Goal: Information Seeking & Learning: Learn about a topic

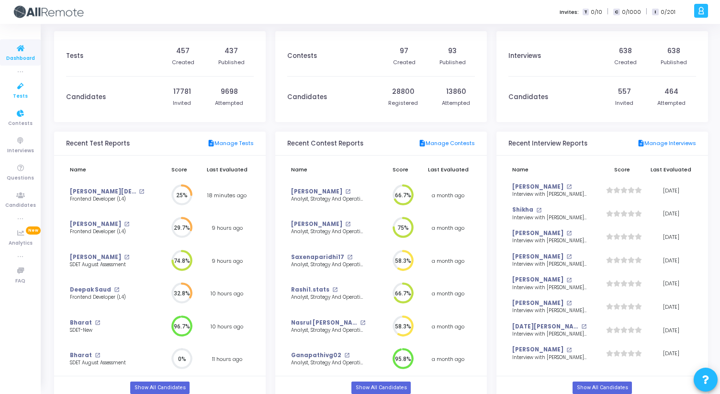
click at [22, 91] on icon at bounding box center [21, 86] width 20 height 12
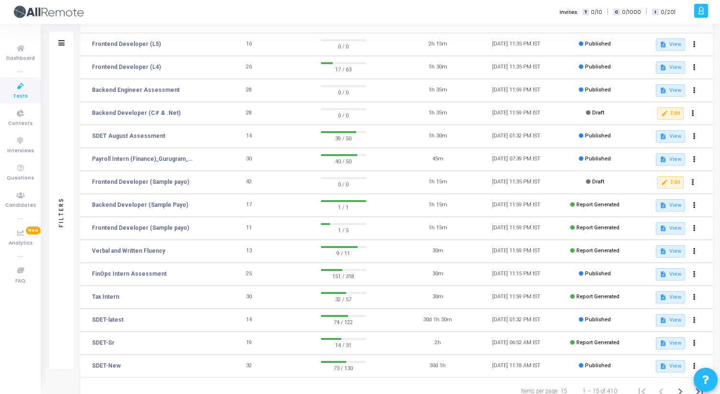
scroll to position [115, 0]
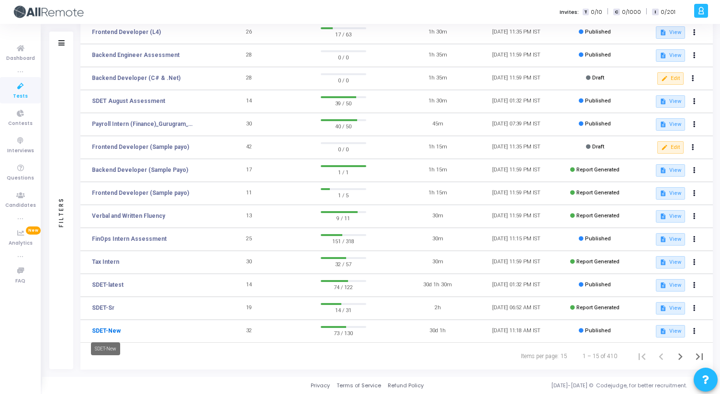
click at [110, 333] on link "SDET-New" at bounding box center [106, 331] width 29 height 9
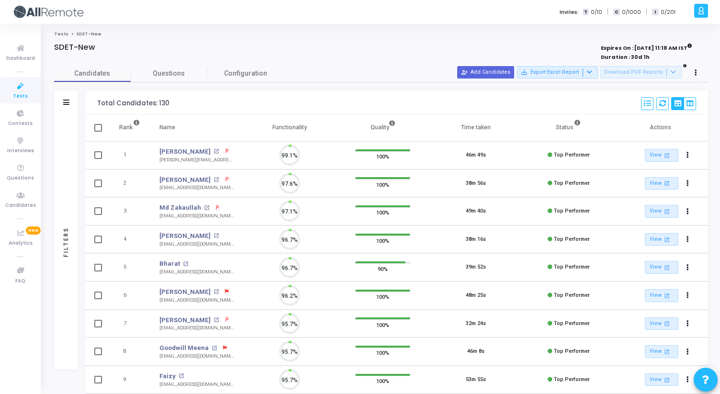
scroll to position [4, 4]
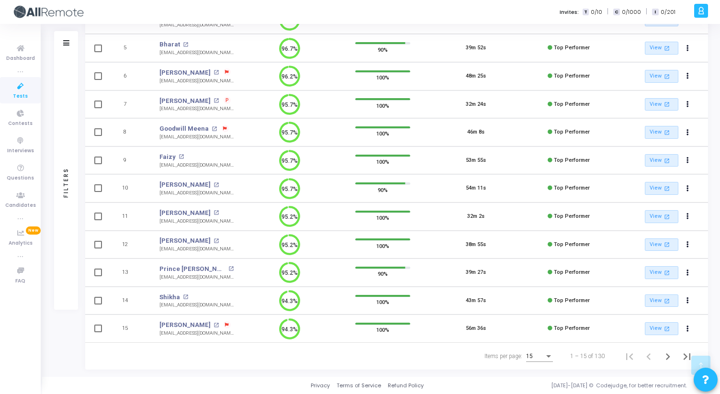
click at [544, 355] on div "15" at bounding box center [535, 356] width 18 height 7
click at [540, 350] on span "50" at bounding box center [540, 350] width 27 height 17
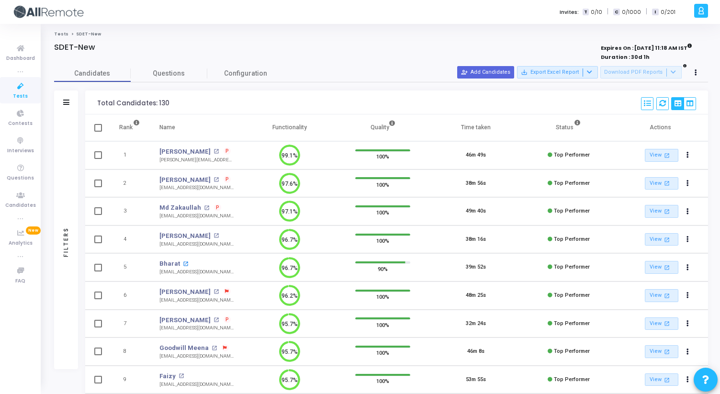
click at [183, 263] on mat-icon "open_in_new" at bounding box center [185, 263] width 5 height 5
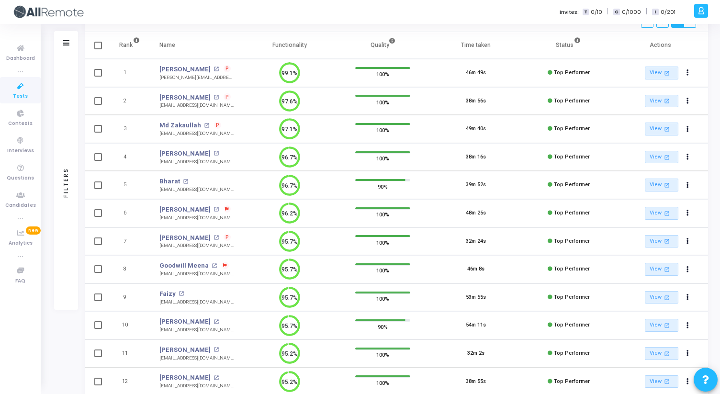
scroll to position [91, 0]
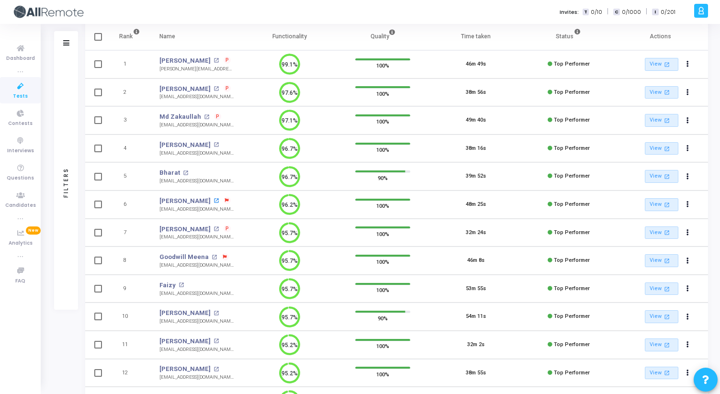
click at [214, 201] on mat-icon "open_in_new" at bounding box center [216, 200] width 5 height 5
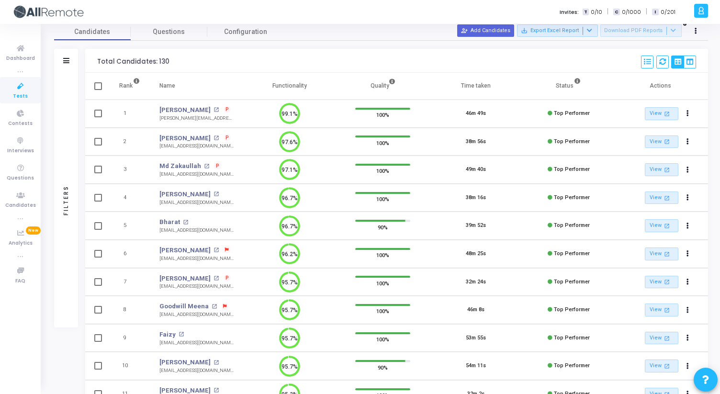
scroll to position [51, 0]
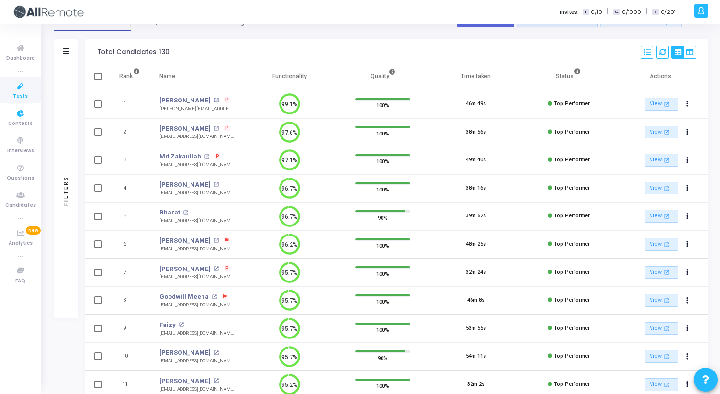
click at [20, 89] on icon at bounding box center [21, 86] width 20 height 12
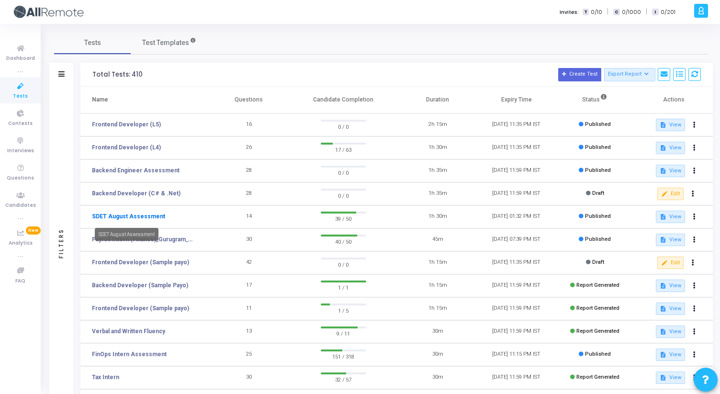
click at [132, 217] on link "SDET August Assessment" at bounding box center [128, 216] width 73 height 9
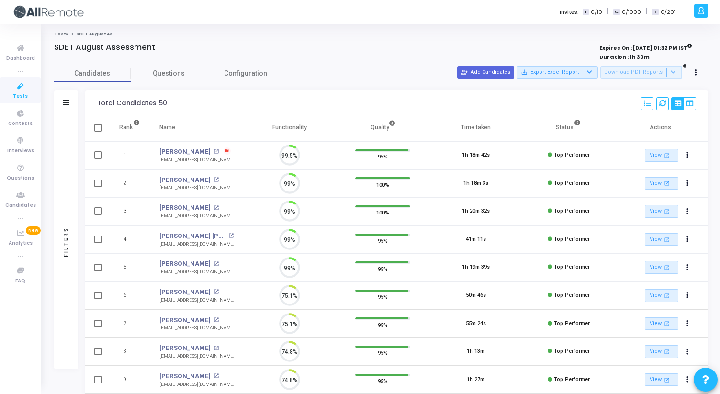
scroll to position [20, 24]
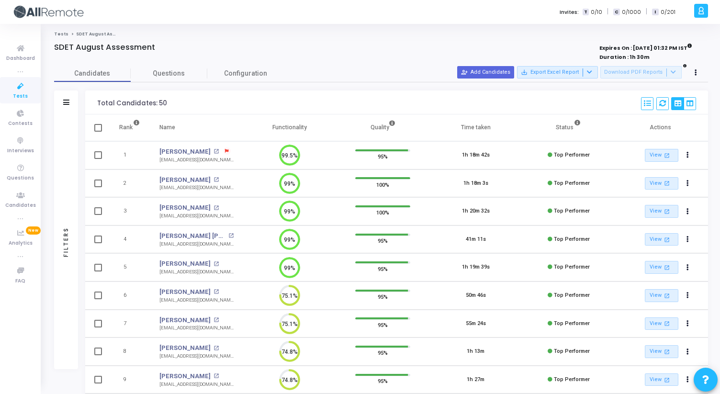
drag, startPoint x: 96, startPoint y: 102, endPoint x: 165, endPoint y: 103, distance: 69.0
click at [165, 103] on div "Total Candidates: 50 Select S No Name Questions Functionality Quality Time Take…" at bounding box center [396, 103] width 623 height 24
drag, startPoint x: 165, startPoint y: 103, endPoint x: 91, endPoint y: 102, distance: 74.7
click at [91, 102] on div "Total Candidates: 50 Select S No Name Questions Functionality Quality Time Take…" at bounding box center [396, 103] width 623 height 24
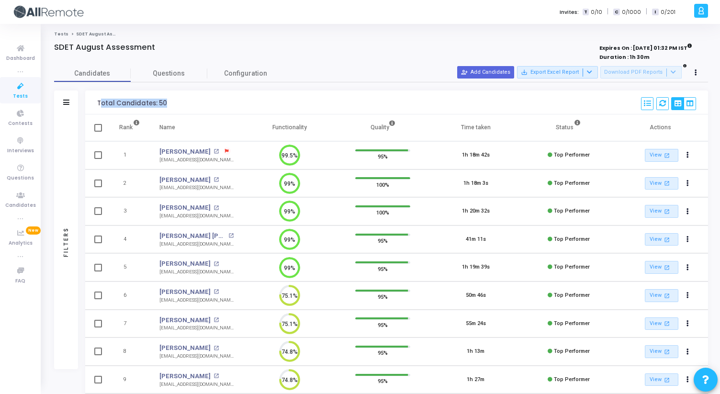
click at [91, 102] on div "Total Candidates: 50 Select S No Name Questions Functionality Quality Time Take…" at bounding box center [396, 103] width 623 height 24
drag, startPoint x: 91, startPoint y: 102, endPoint x: 192, endPoint y: 102, distance: 101.0
click at [192, 102] on div "Total Candidates: 50 Select S No Name Questions Functionality Quality Time Take…" at bounding box center [396, 103] width 623 height 24
drag, startPoint x: 192, startPoint y: 102, endPoint x: 94, endPoint y: 98, distance: 97.8
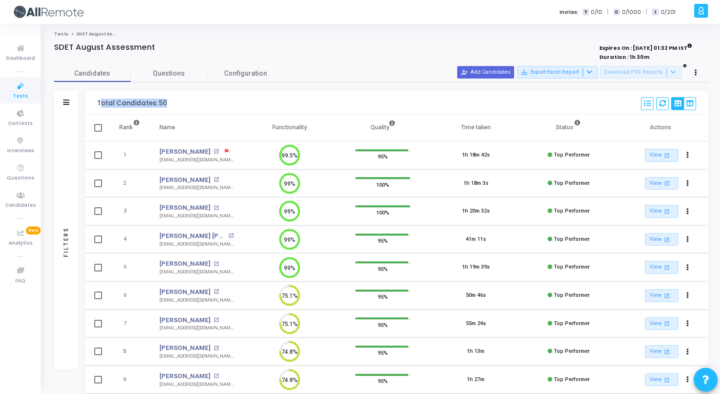
click at [94, 98] on div "Total Candidates: 50 Select S No Name Questions Functionality Quality Time Take…" at bounding box center [396, 103] width 623 height 24
drag, startPoint x: 94, startPoint y: 98, endPoint x: 179, endPoint y: 102, distance: 84.8
click at [179, 102] on div "Total Candidates: 50 Select S No Name Questions Functionality Quality Time Take…" at bounding box center [396, 103] width 623 height 24
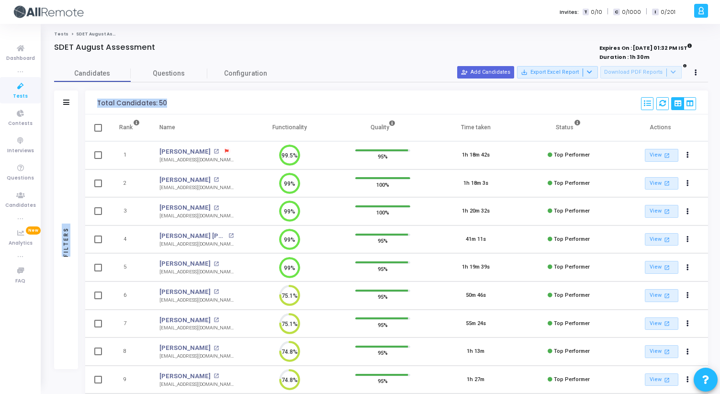
drag, startPoint x: 179, startPoint y: 102, endPoint x: 81, endPoint y: 100, distance: 97.7
click at [80, 100] on div "Filters Filters Candidate Name/Email search Candidate Status Invite Sent Read I…" at bounding box center [381, 340] width 654 height 499
click at [95, 102] on div "Total Candidates: 50 Select S No Name Questions Functionality Quality Time Take…" at bounding box center [396, 103] width 623 height 24
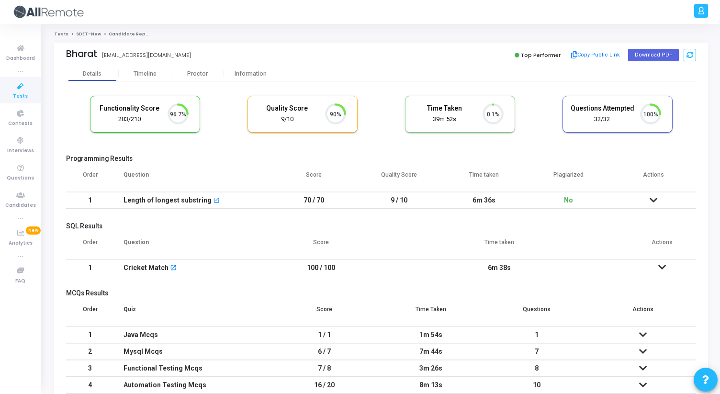
scroll to position [4, 4]
click at [198, 74] on div "Proctor" at bounding box center [197, 73] width 53 height 7
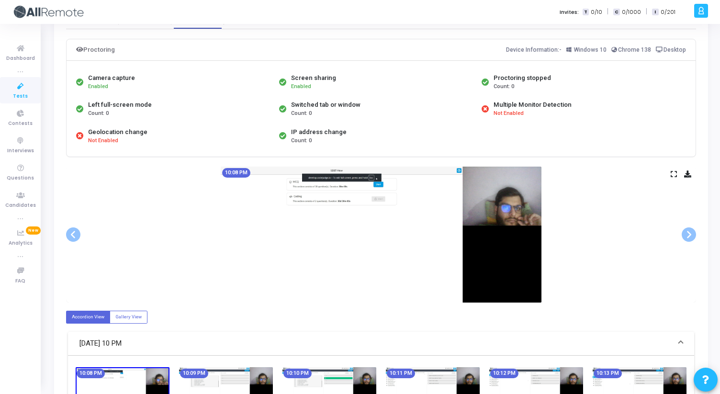
scroll to position [54, 0]
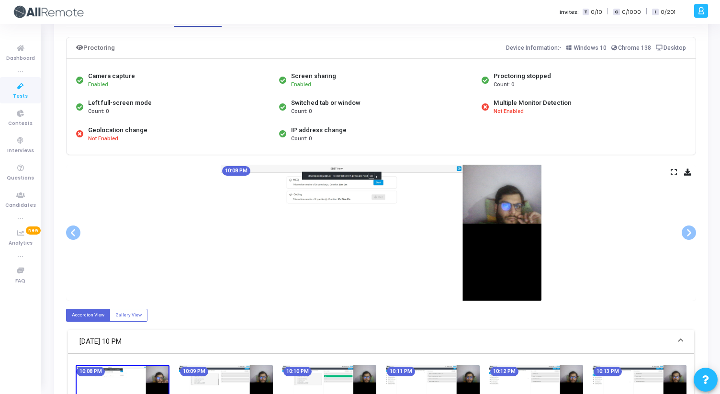
click at [674, 170] on icon at bounding box center [674, 172] width 6 height 5
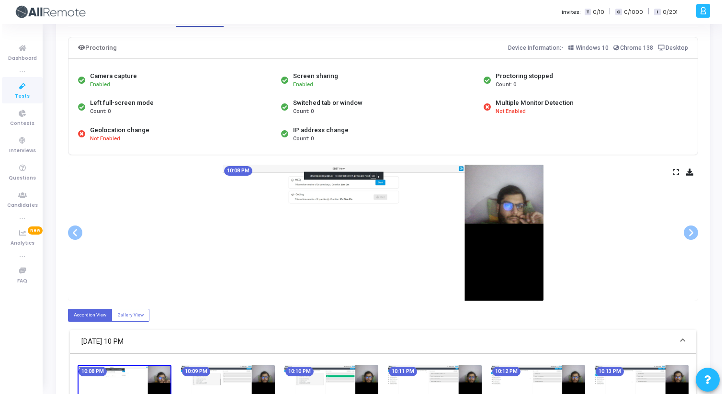
scroll to position [0, 0]
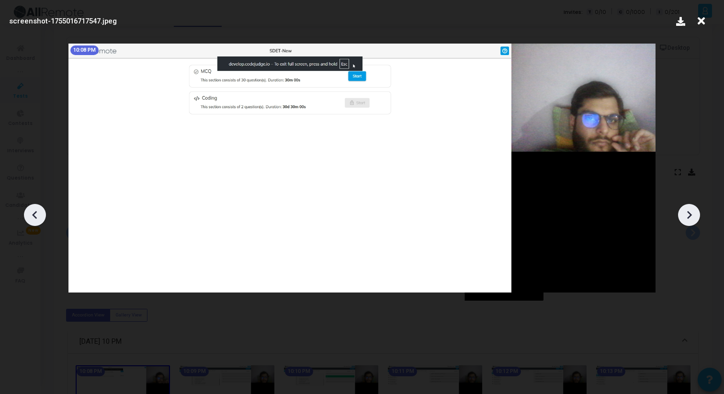
click at [692, 211] on icon at bounding box center [689, 215] width 14 height 14
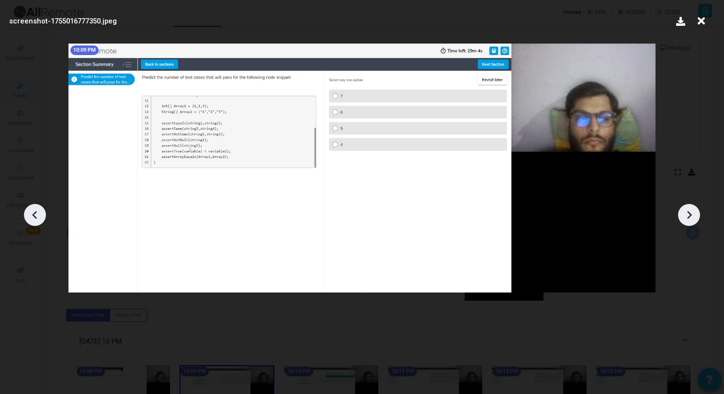
click at [692, 211] on icon at bounding box center [689, 215] width 14 height 14
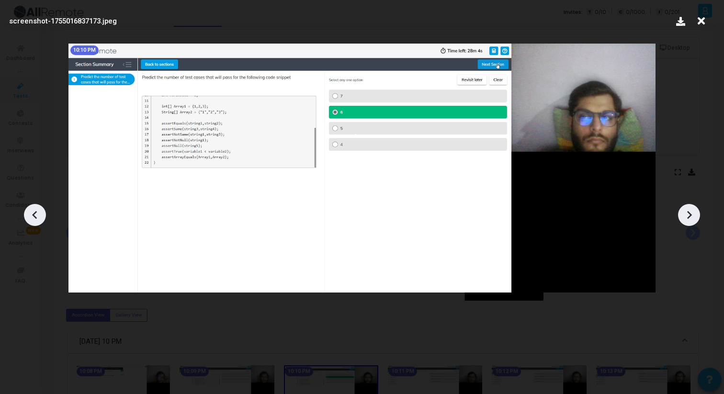
click at [692, 211] on icon at bounding box center [689, 215] width 14 height 14
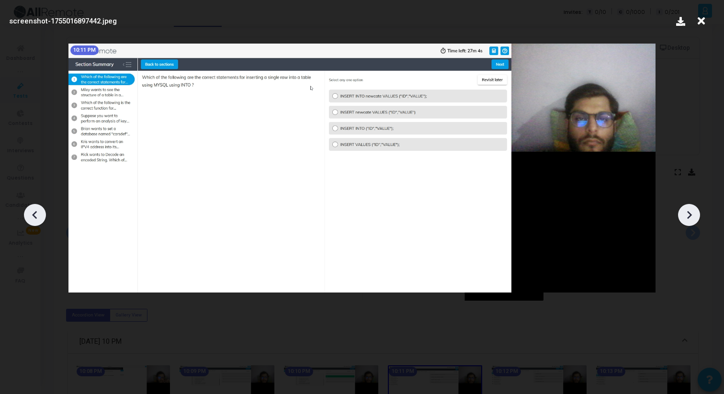
click at [692, 211] on icon at bounding box center [689, 215] width 14 height 14
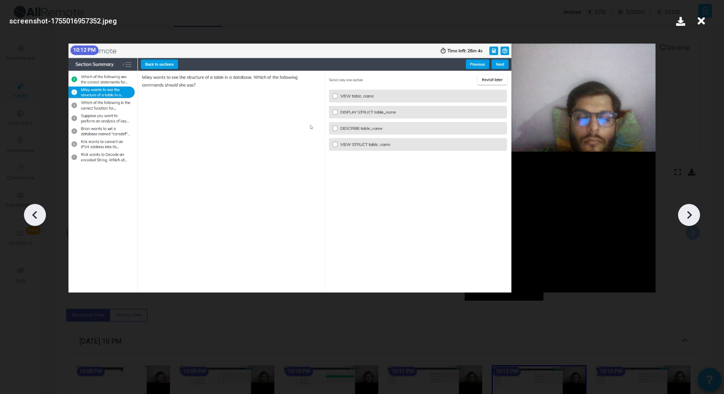
click at [692, 211] on icon at bounding box center [689, 215] width 14 height 14
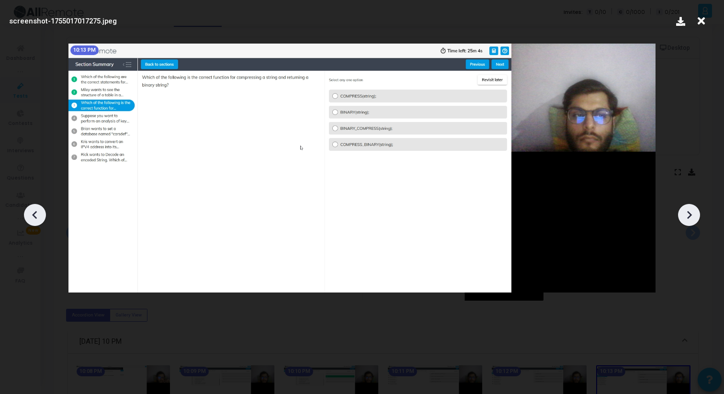
click at [692, 211] on icon at bounding box center [689, 215] width 14 height 14
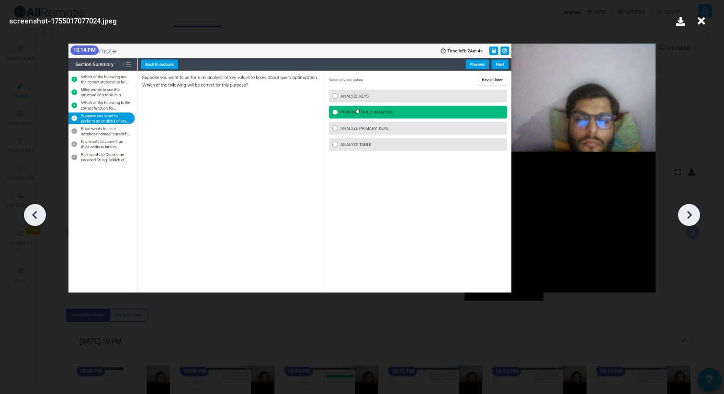
click at [692, 211] on icon at bounding box center [689, 215] width 14 height 14
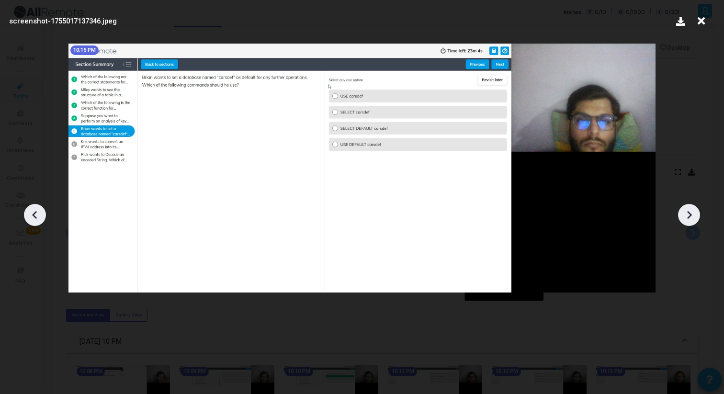
click at [692, 211] on icon at bounding box center [689, 215] width 14 height 14
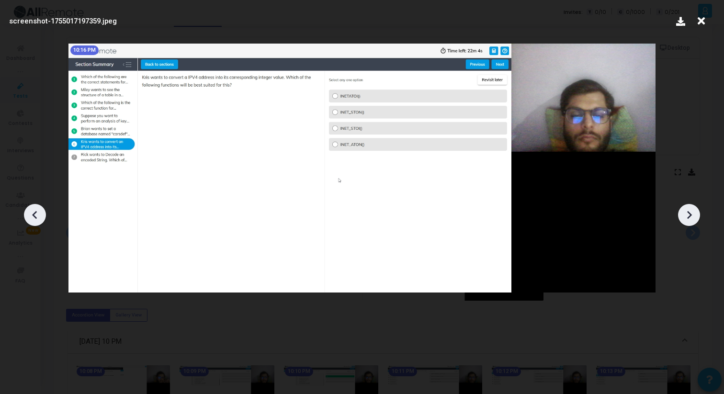
click at [692, 211] on icon at bounding box center [689, 215] width 14 height 14
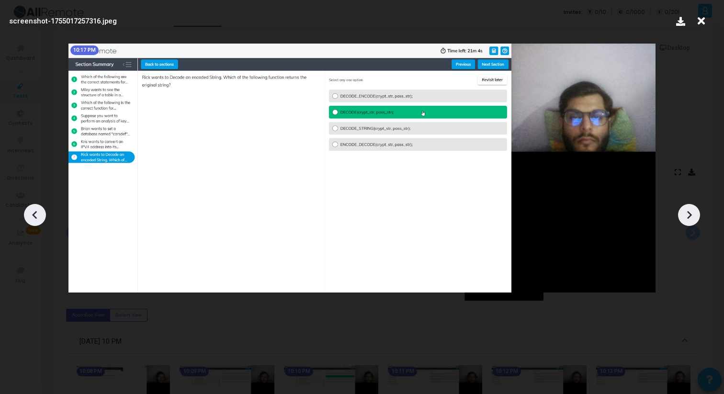
click at [692, 211] on icon at bounding box center [689, 215] width 14 height 14
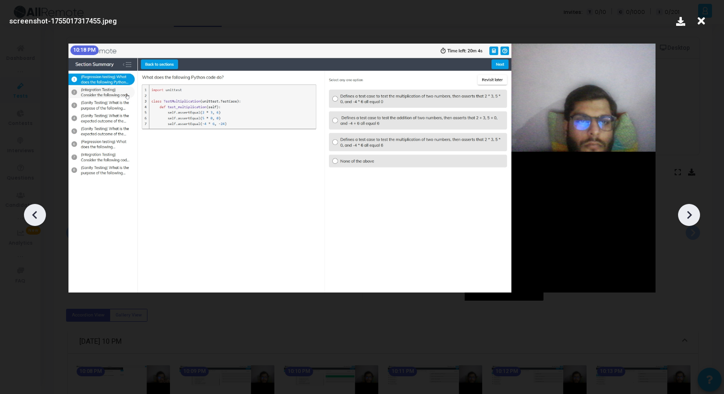
click at [692, 211] on icon at bounding box center [689, 215] width 14 height 14
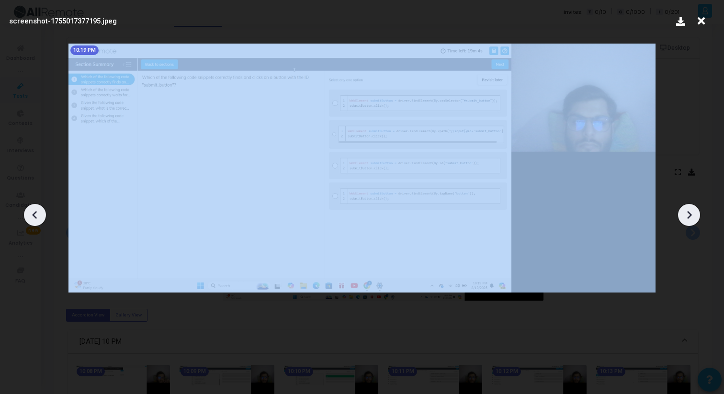
click at [692, 211] on icon at bounding box center [689, 215] width 14 height 14
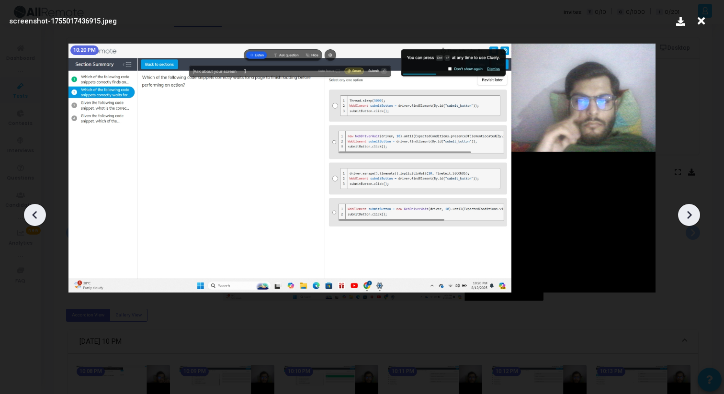
click at [692, 211] on icon at bounding box center [689, 215] width 14 height 14
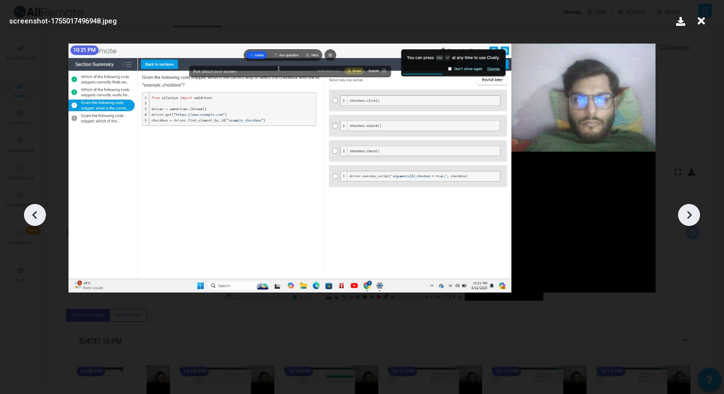
click at [692, 211] on icon at bounding box center [689, 215] width 14 height 14
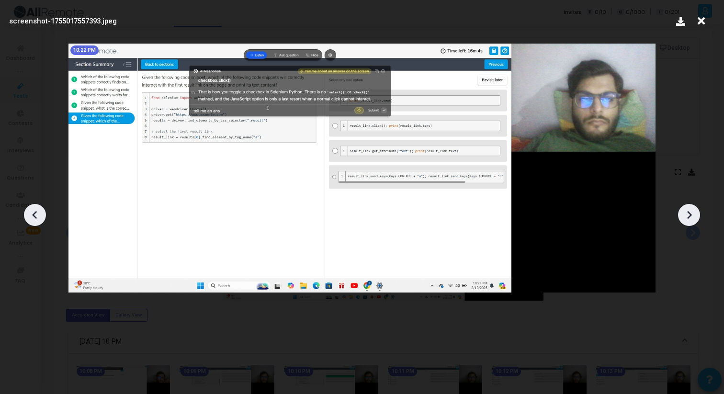
click at [692, 211] on icon at bounding box center [689, 215] width 14 height 14
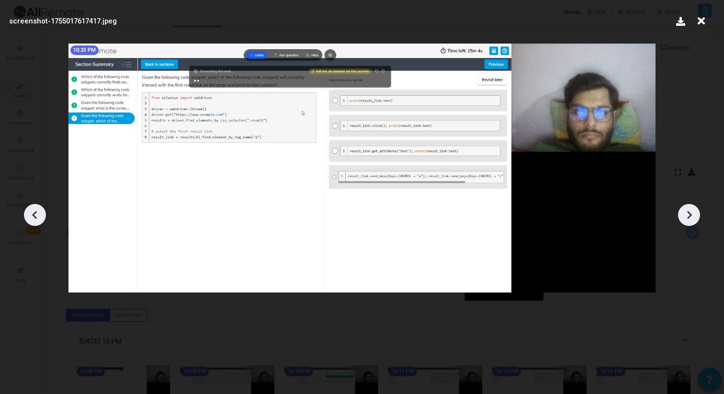
click at [34, 215] on icon at bounding box center [35, 215] width 14 height 14
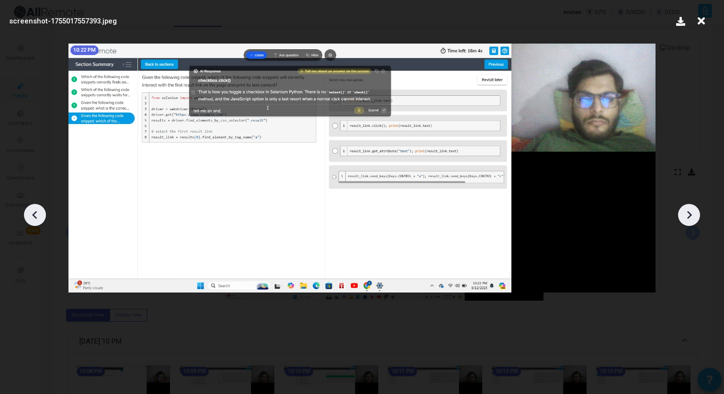
click at [691, 214] on icon at bounding box center [689, 215] width 5 height 8
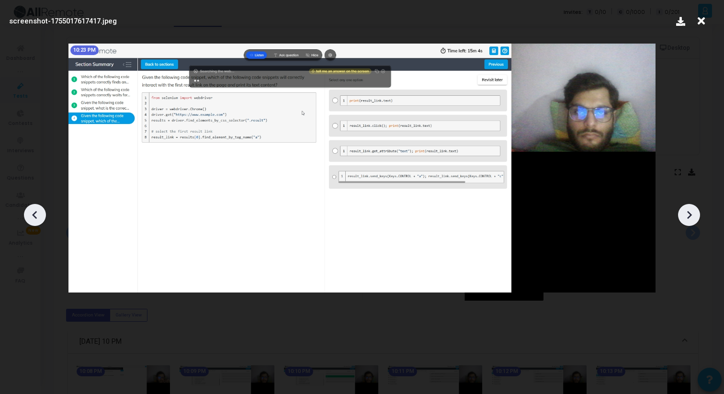
click at [691, 214] on icon at bounding box center [689, 215] width 5 height 8
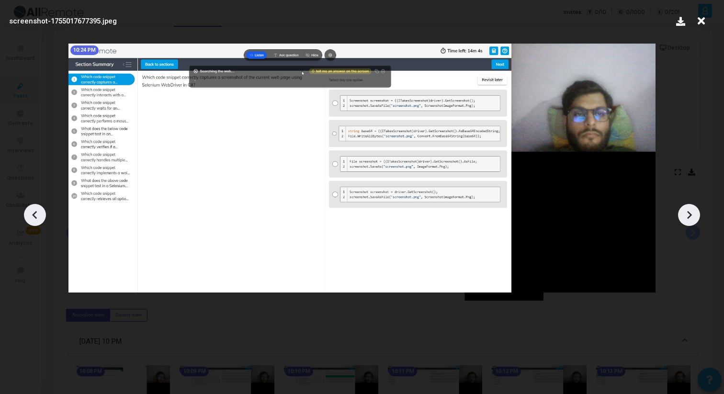
click at [691, 214] on icon at bounding box center [689, 215] width 5 height 8
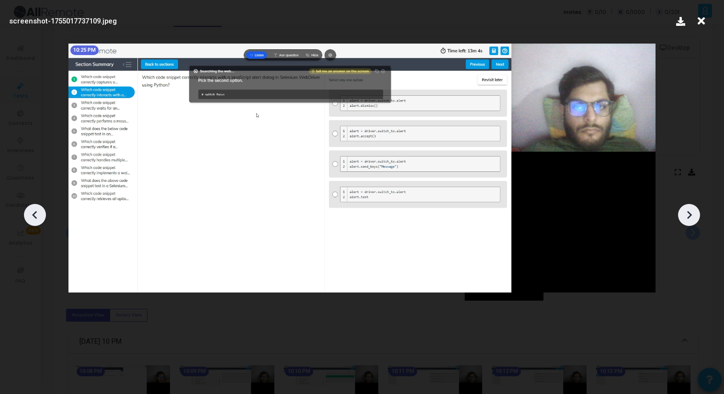
click at [691, 214] on icon at bounding box center [689, 215] width 5 height 8
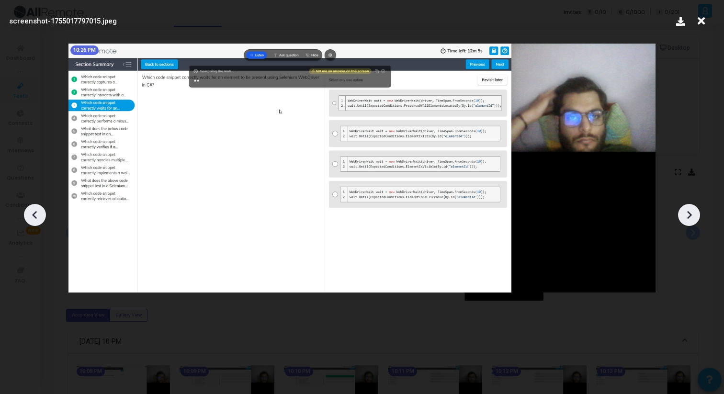
click at [691, 214] on icon at bounding box center [689, 215] width 5 height 8
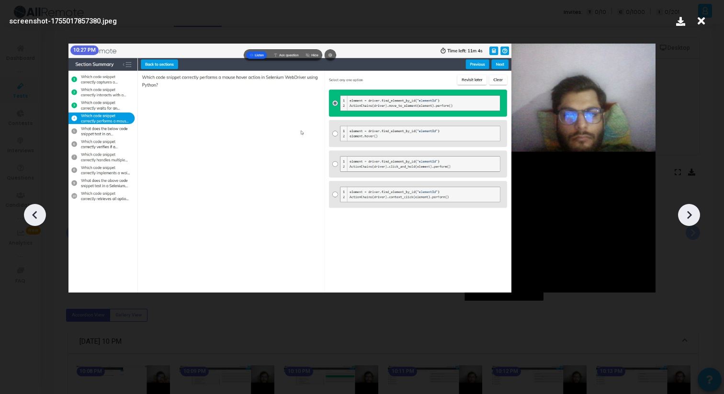
click at [691, 214] on icon at bounding box center [689, 215] width 5 height 8
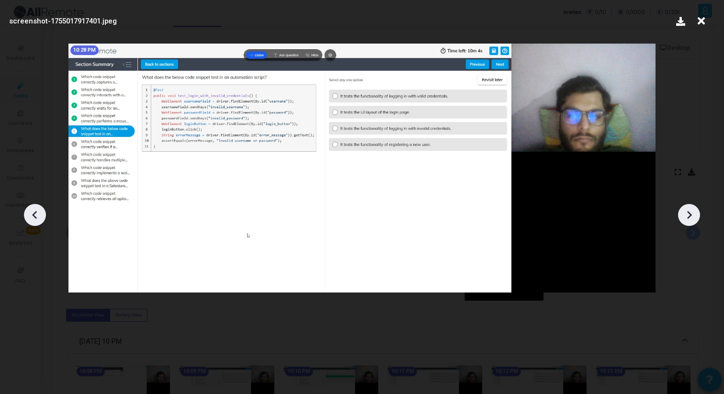
click at [691, 214] on icon at bounding box center [689, 215] width 5 height 8
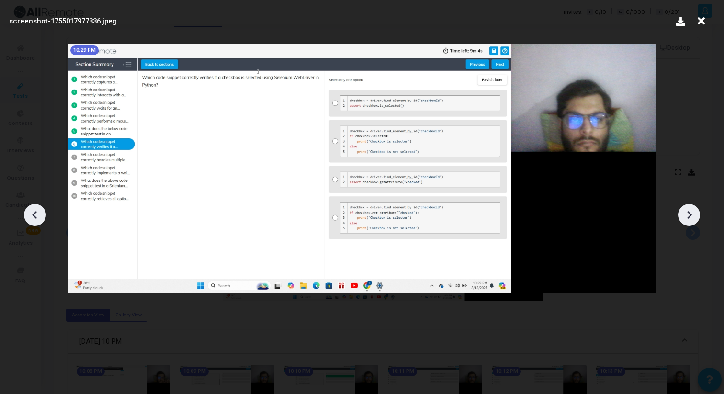
click at [39, 218] on icon at bounding box center [35, 215] width 14 height 14
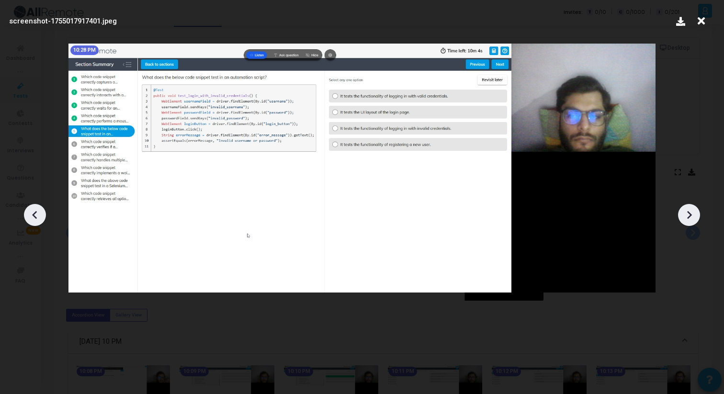
click at [685, 217] on icon at bounding box center [689, 215] width 14 height 14
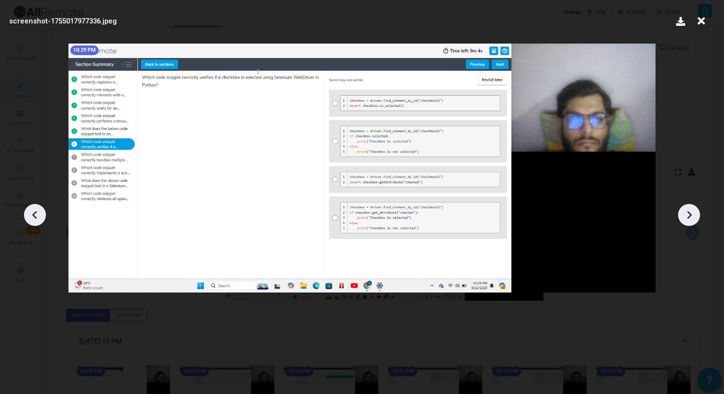
click at [685, 217] on icon at bounding box center [689, 215] width 14 height 14
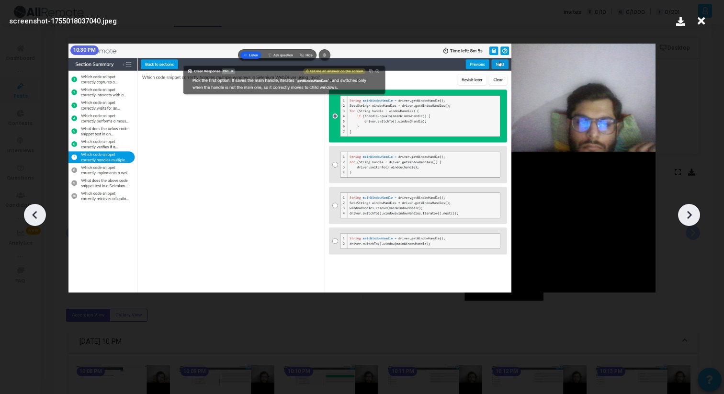
click at [685, 217] on icon at bounding box center [689, 215] width 14 height 14
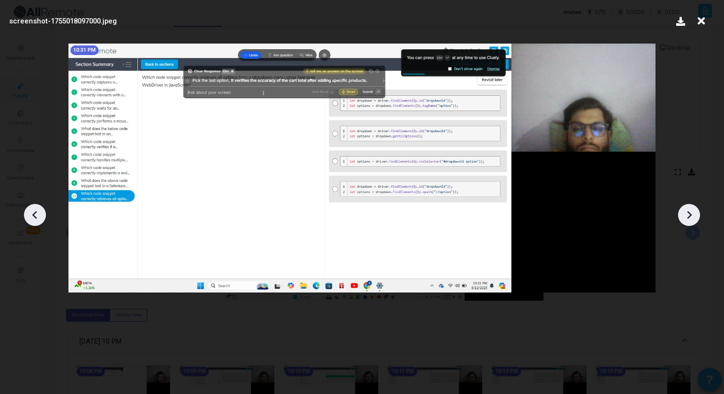
click at [689, 210] on icon at bounding box center [689, 215] width 14 height 14
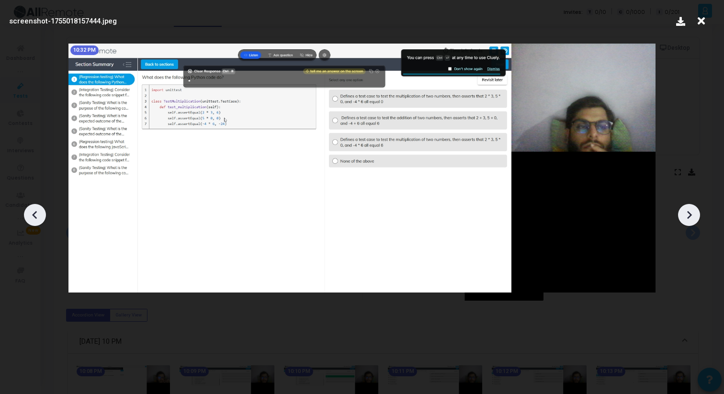
click at [689, 210] on icon at bounding box center [689, 215] width 14 height 14
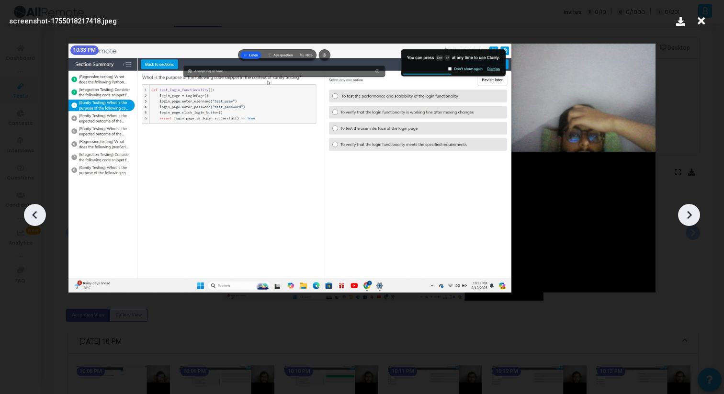
click at [689, 210] on icon at bounding box center [689, 215] width 14 height 14
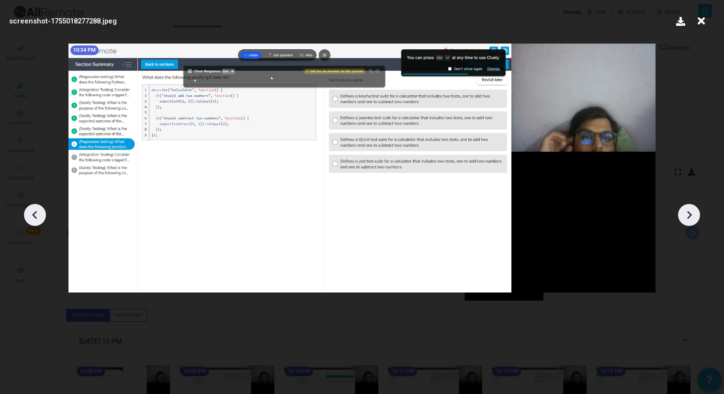
click at [689, 210] on icon at bounding box center [689, 215] width 14 height 14
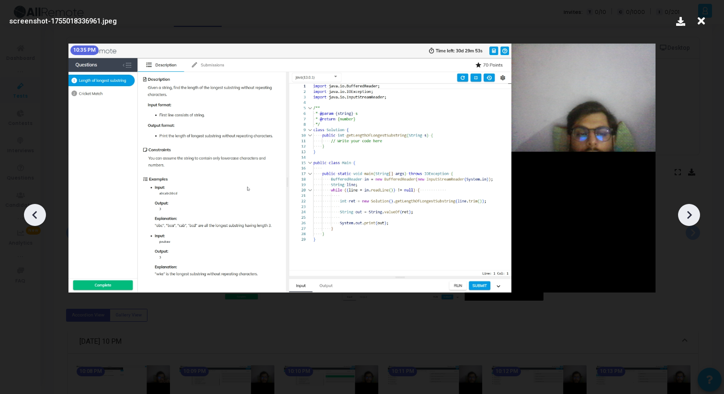
click at [689, 210] on icon at bounding box center [689, 215] width 14 height 14
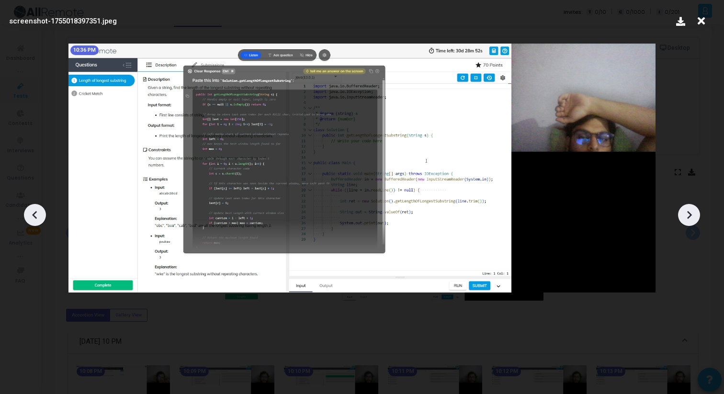
click at [689, 211] on icon at bounding box center [689, 215] width 14 height 14
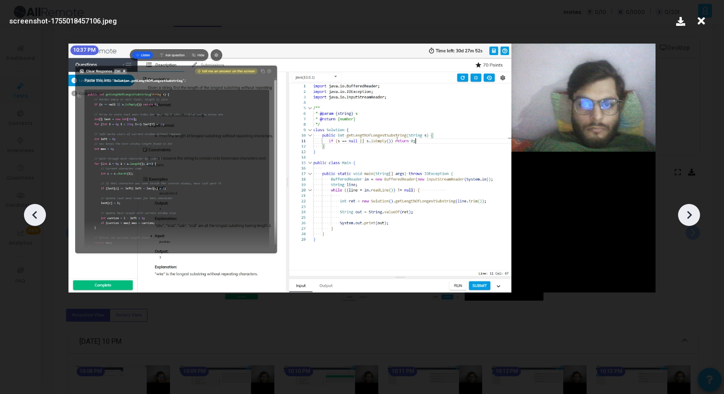
click at [689, 211] on icon at bounding box center [689, 215] width 14 height 14
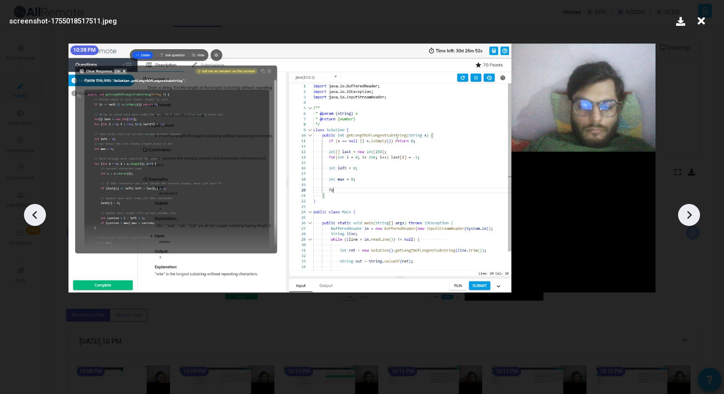
click at [689, 212] on icon at bounding box center [689, 215] width 5 height 8
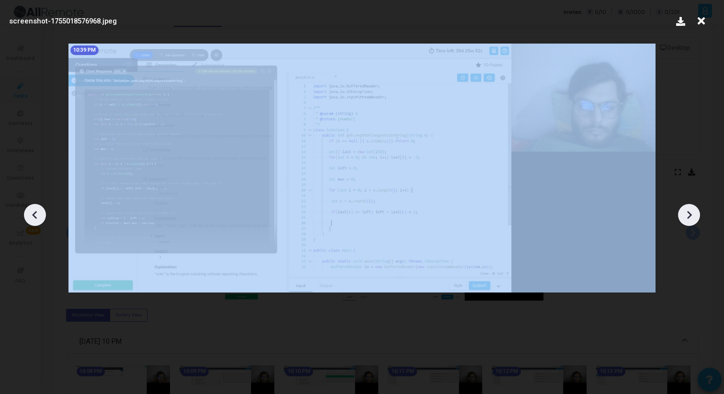
click at [689, 212] on icon at bounding box center [689, 215] width 5 height 8
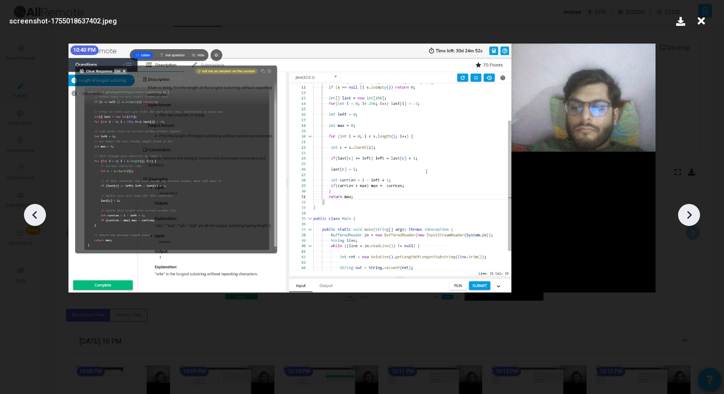
click at [689, 212] on icon at bounding box center [689, 215] width 5 height 8
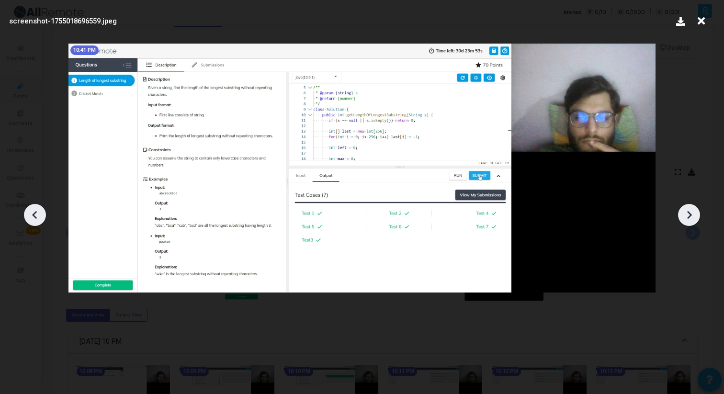
click at [689, 212] on icon at bounding box center [689, 215] width 5 height 8
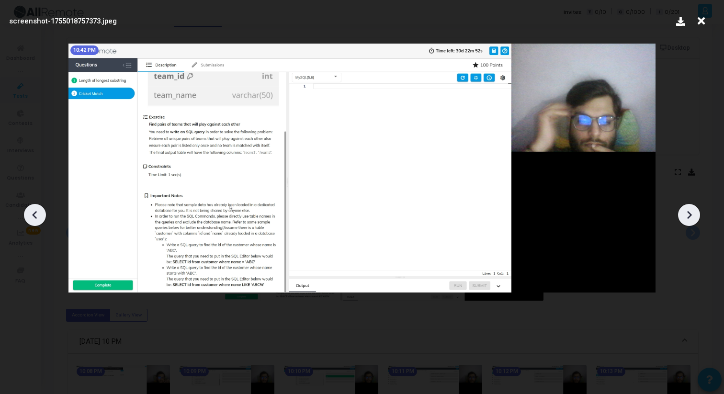
click at [689, 212] on icon at bounding box center [689, 215] width 5 height 8
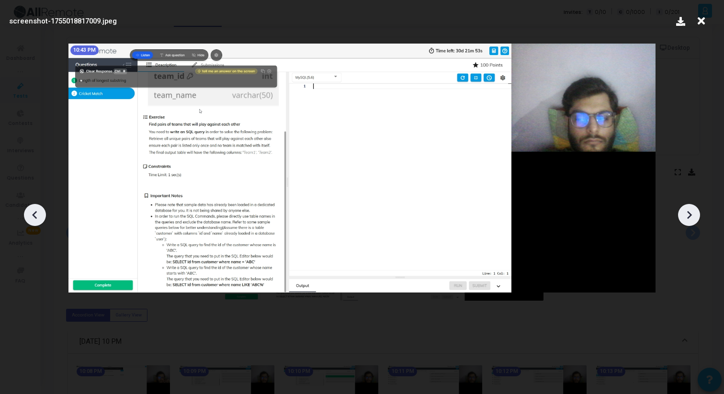
click at [689, 212] on icon at bounding box center [689, 215] width 5 height 8
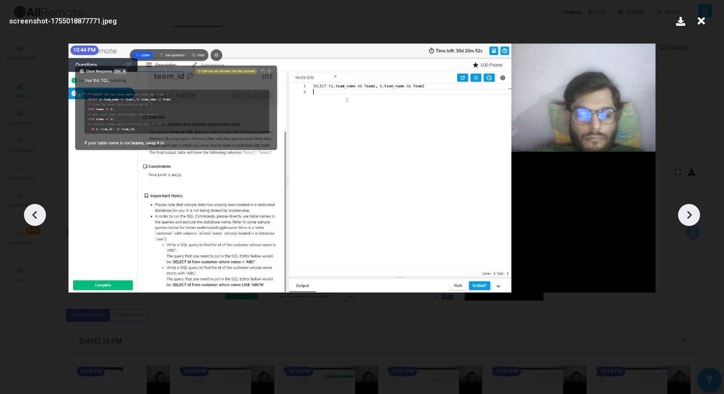
click at [689, 212] on icon at bounding box center [689, 215] width 5 height 8
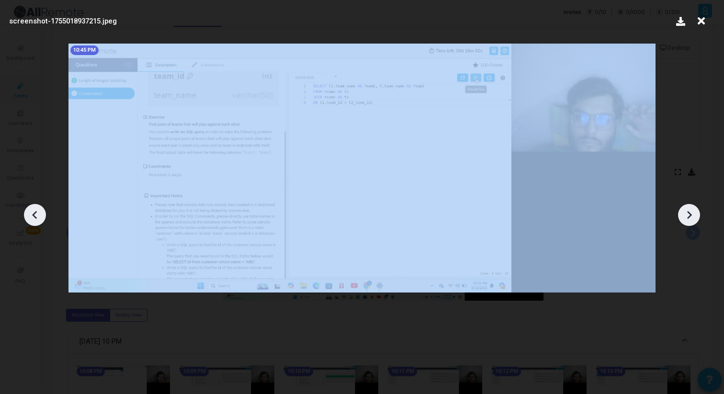
click at [689, 212] on icon at bounding box center [689, 215] width 5 height 8
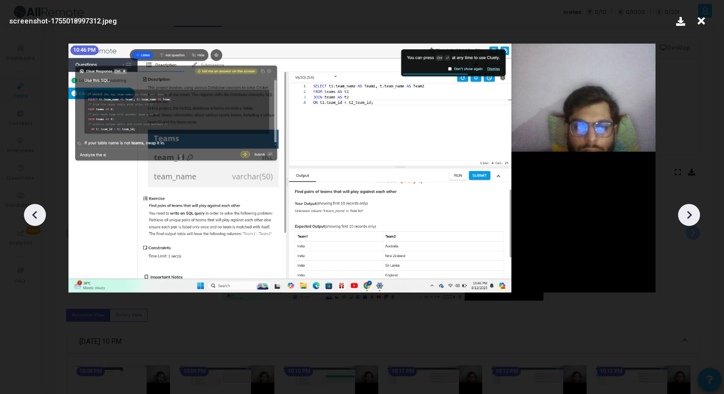
click at [689, 211] on icon at bounding box center [689, 215] width 14 height 14
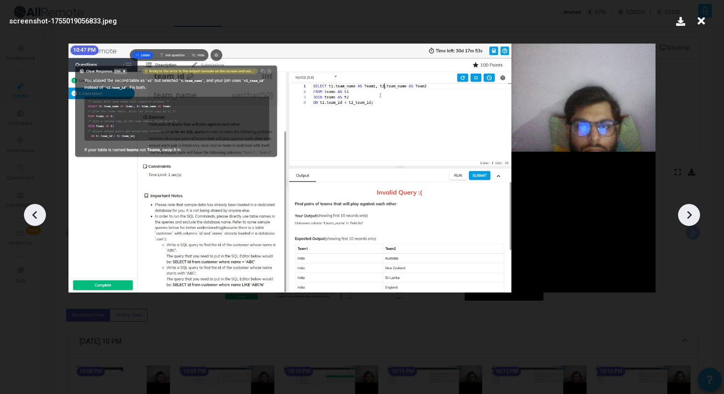
click at [689, 211] on icon at bounding box center [689, 215] width 14 height 14
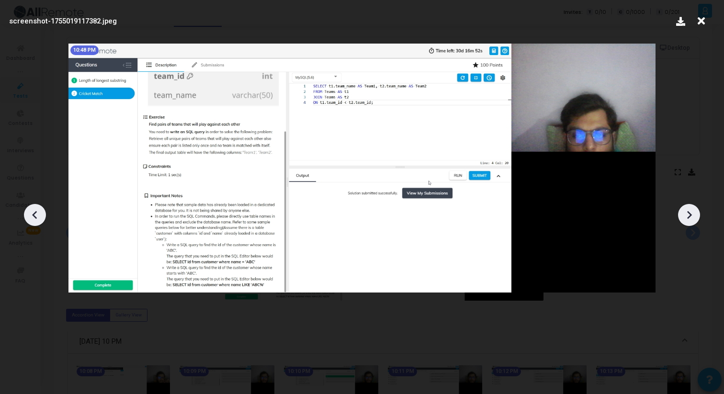
click at [689, 211] on icon at bounding box center [689, 215] width 14 height 14
click at [689, 212] on icon at bounding box center [689, 215] width 5 height 8
click at [699, 22] on icon at bounding box center [701, 21] width 15 height 18
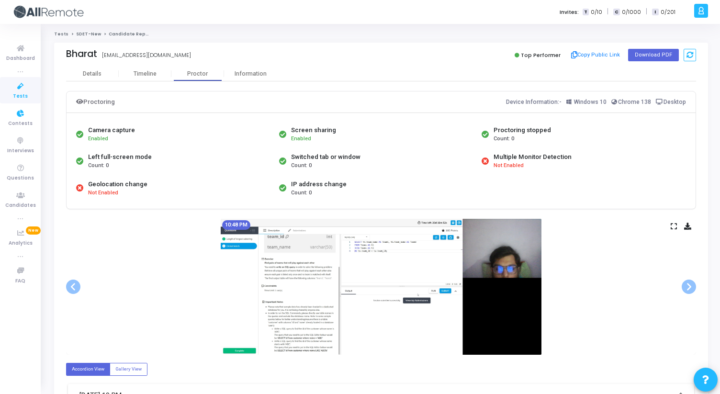
click at [20, 98] on span "Tests" at bounding box center [20, 96] width 15 height 8
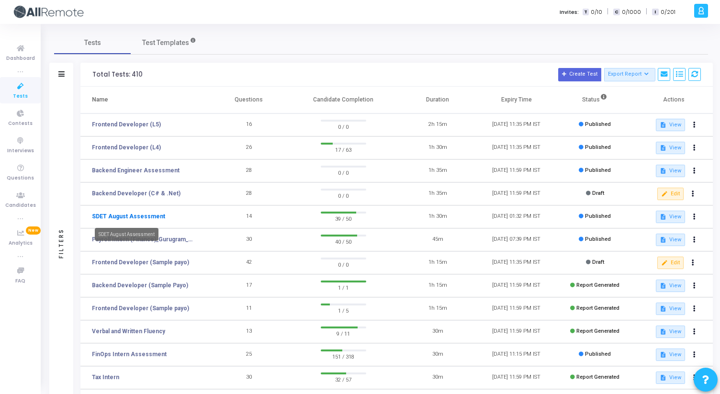
click at [136, 215] on link "SDET August Assessment" at bounding box center [128, 216] width 73 height 9
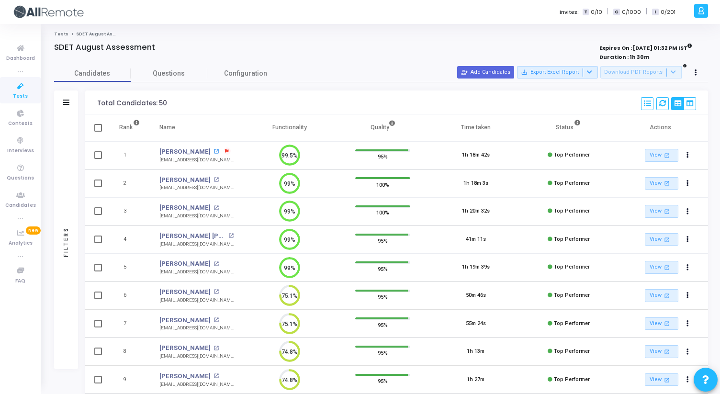
click at [214, 150] on mat-icon "open_in_new" at bounding box center [216, 151] width 5 height 5
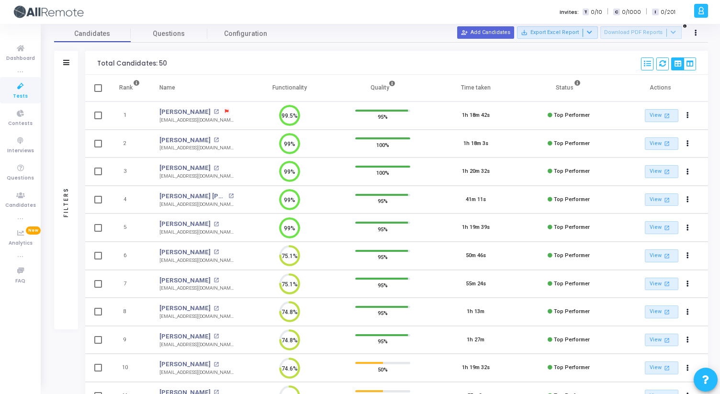
scroll to position [52, 0]
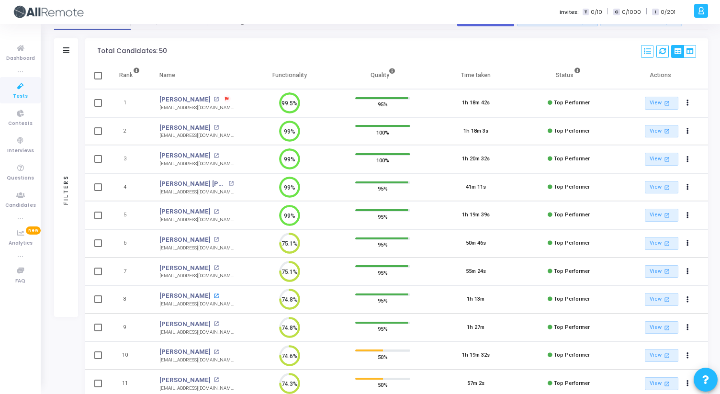
click at [214, 295] on mat-icon "open_in_new" at bounding box center [216, 296] width 5 height 5
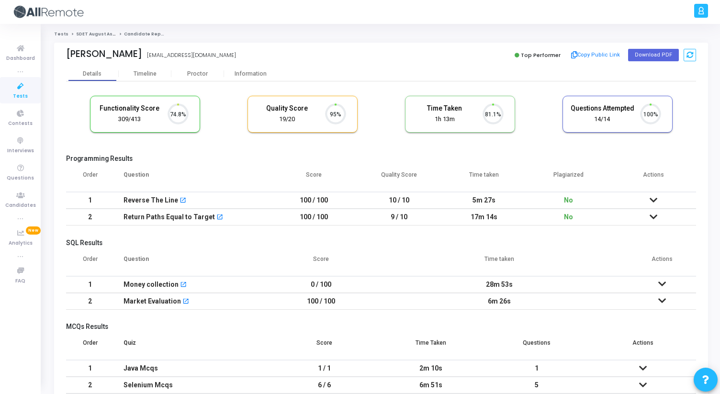
scroll to position [20, 24]
click at [210, 71] on div "Proctor" at bounding box center [197, 73] width 53 height 7
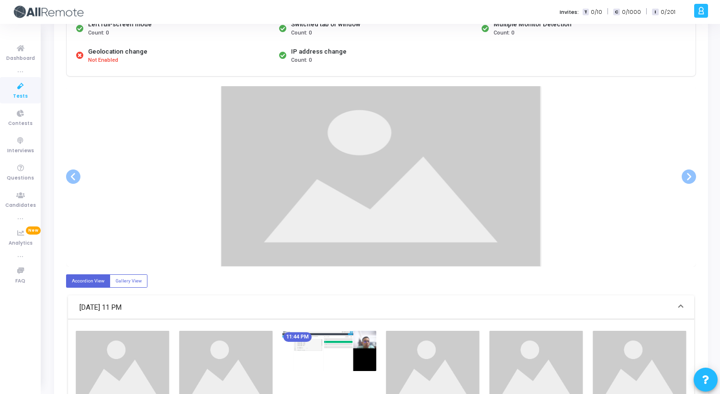
scroll to position [136, 0]
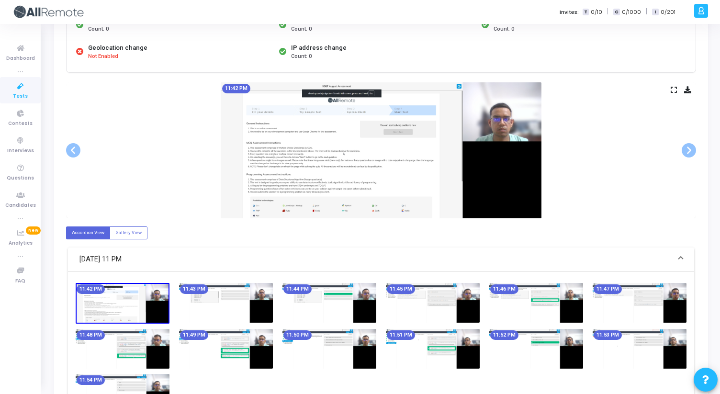
click at [674, 88] on icon at bounding box center [674, 89] width 6 height 5
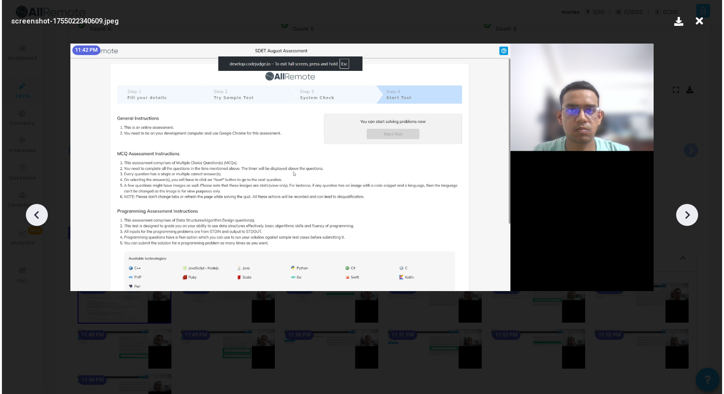
scroll to position [0, 0]
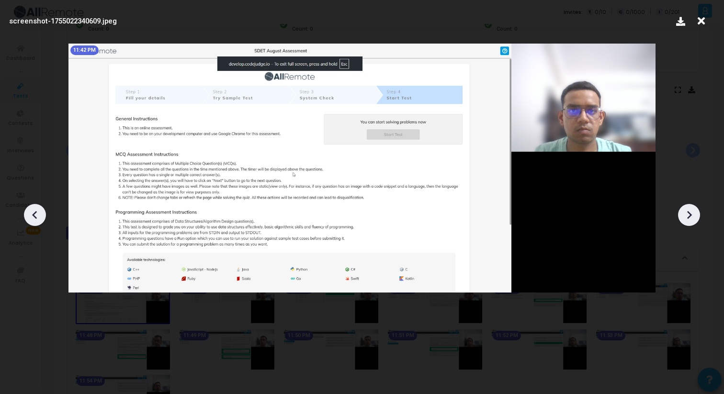
click at [692, 214] on icon at bounding box center [689, 215] width 14 height 14
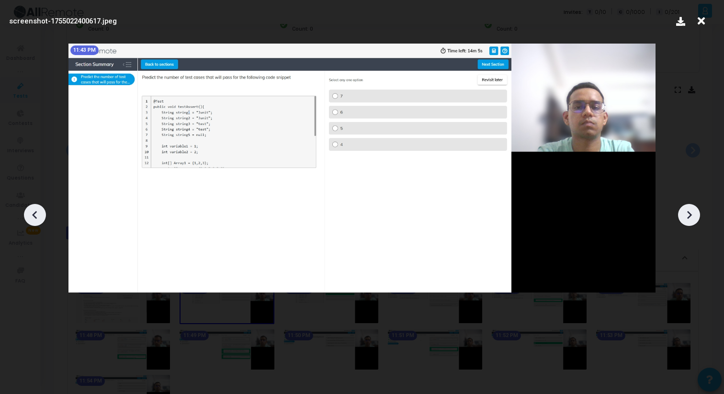
click at [692, 214] on icon at bounding box center [689, 215] width 14 height 14
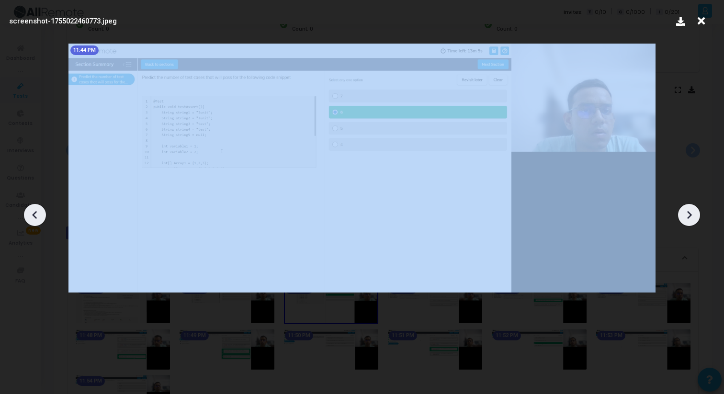
click at [692, 214] on icon at bounding box center [689, 215] width 14 height 14
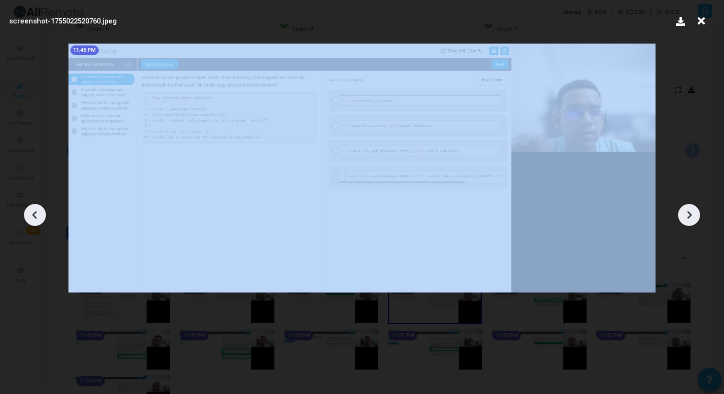
click at [692, 214] on icon at bounding box center [689, 215] width 14 height 14
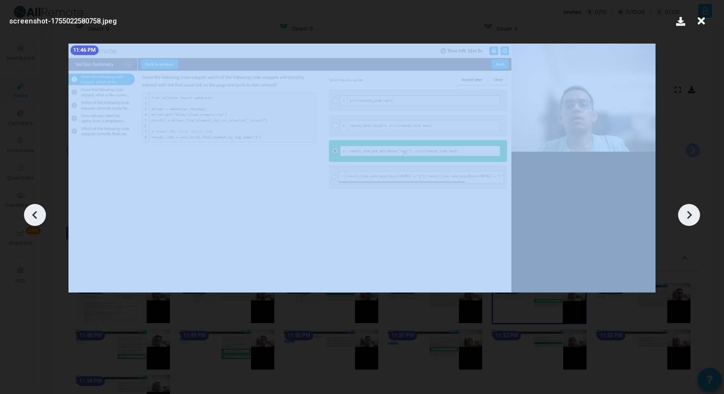
click at [692, 214] on icon at bounding box center [689, 215] width 14 height 14
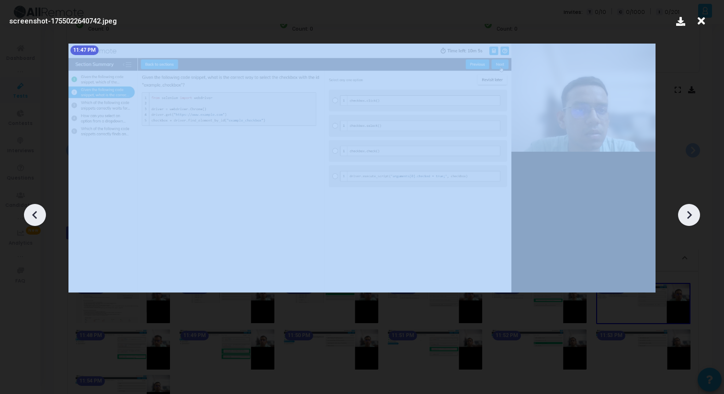
click at [692, 214] on icon at bounding box center [689, 215] width 14 height 14
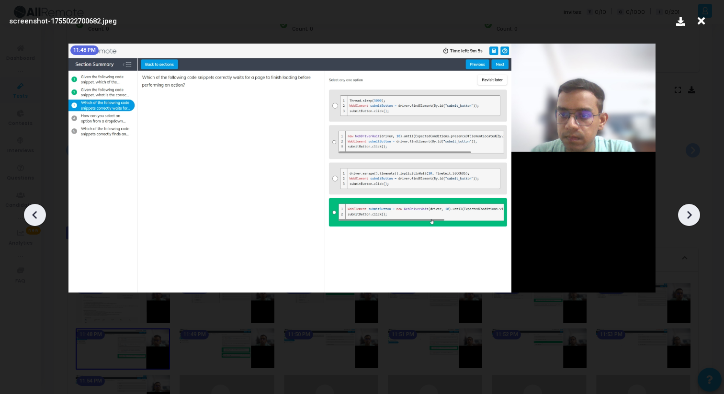
click at [692, 214] on icon at bounding box center [689, 215] width 14 height 14
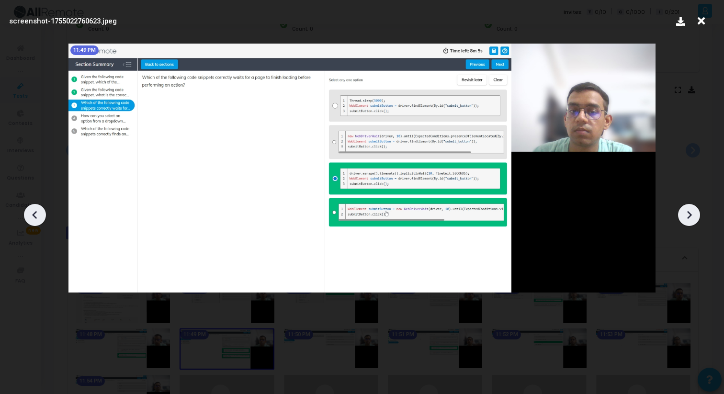
click at [692, 214] on icon at bounding box center [689, 215] width 14 height 14
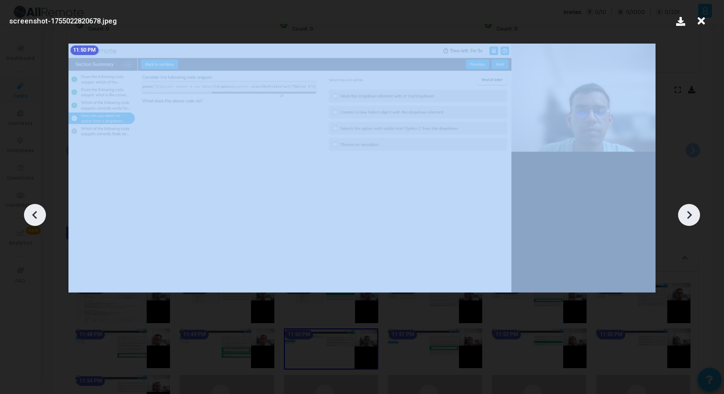
click at [692, 214] on icon at bounding box center [689, 215] width 14 height 14
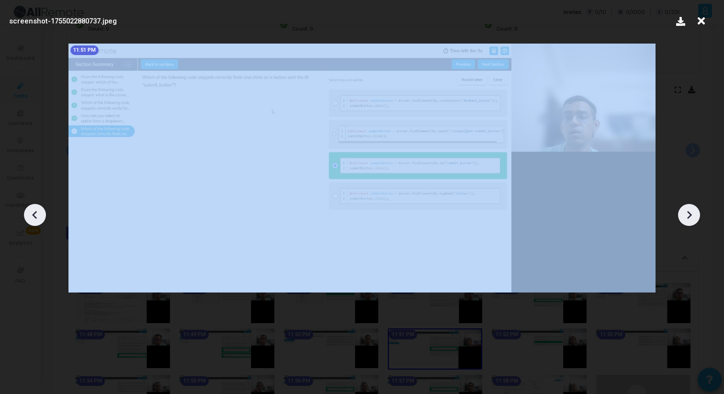
click at [692, 214] on icon at bounding box center [689, 215] width 14 height 14
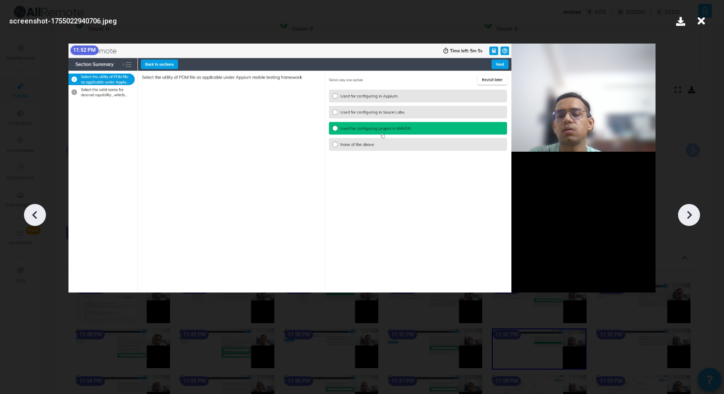
click at [692, 214] on icon at bounding box center [689, 215] width 14 height 14
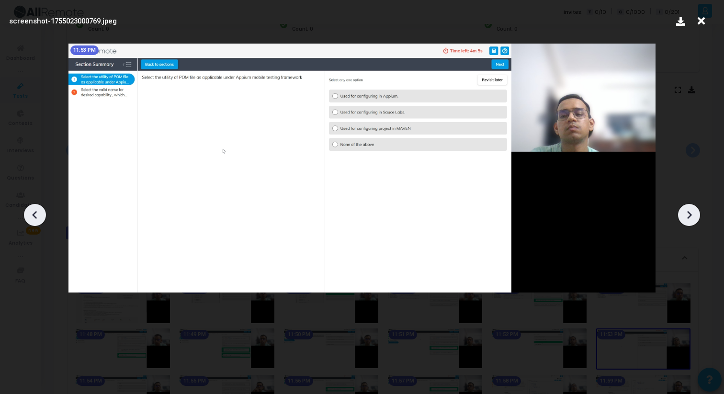
click at [692, 214] on icon at bounding box center [689, 215] width 14 height 14
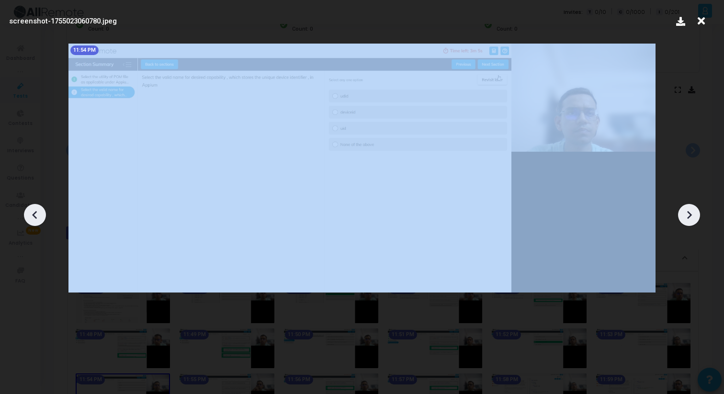
click at [692, 214] on icon at bounding box center [689, 215] width 14 height 14
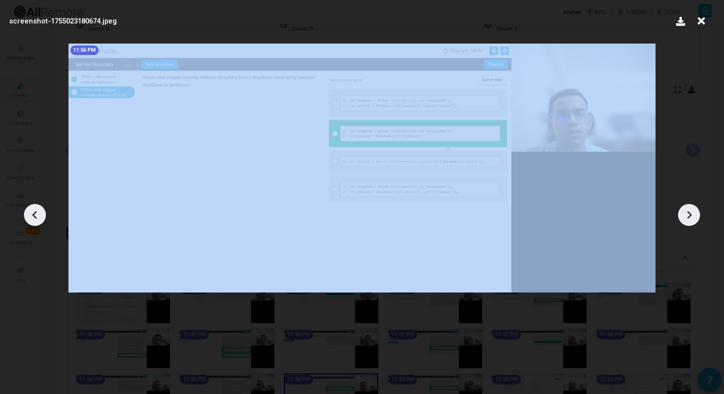
click at [692, 214] on icon at bounding box center [689, 215] width 14 height 14
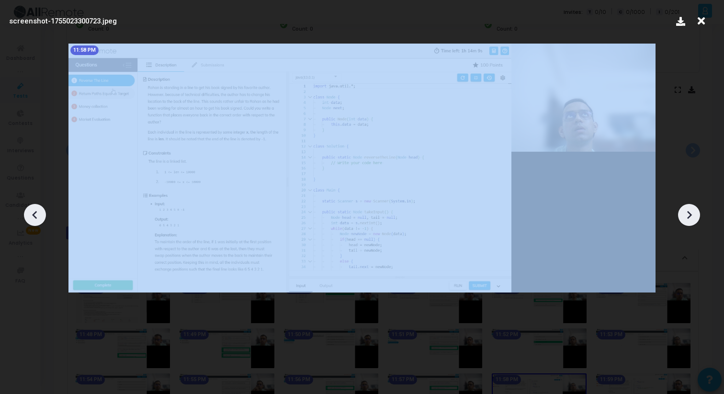
click at [692, 214] on icon at bounding box center [689, 215] width 14 height 14
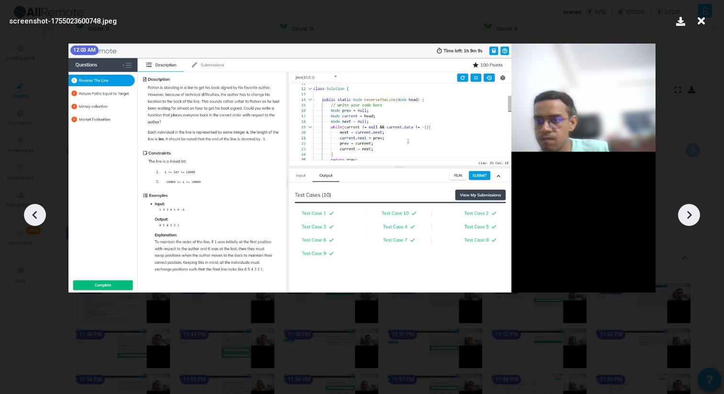
click at [692, 214] on icon at bounding box center [689, 215] width 14 height 14
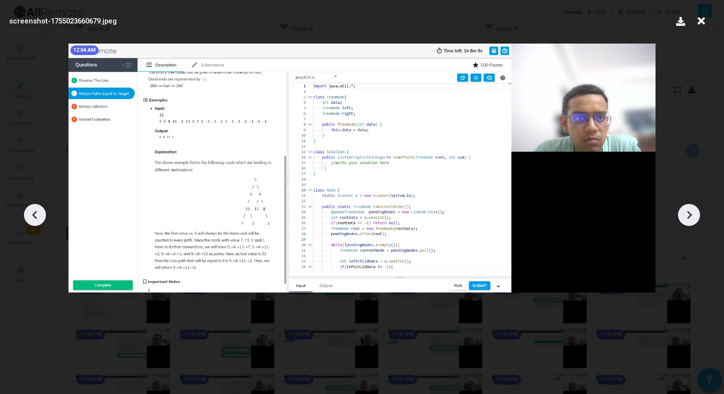
click at [38, 211] on icon at bounding box center [35, 215] width 14 height 14
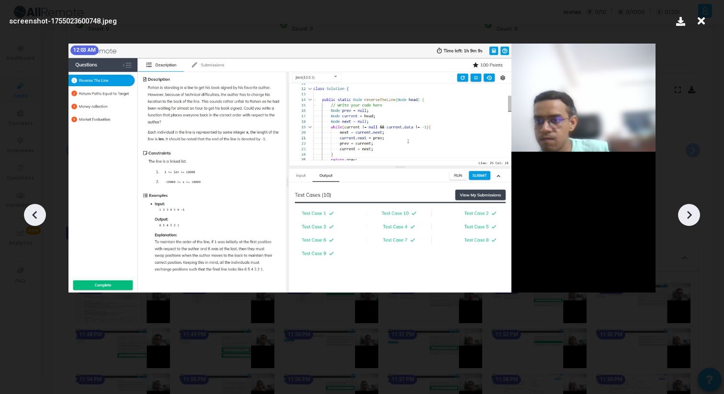
click at [38, 211] on icon at bounding box center [35, 215] width 14 height 14
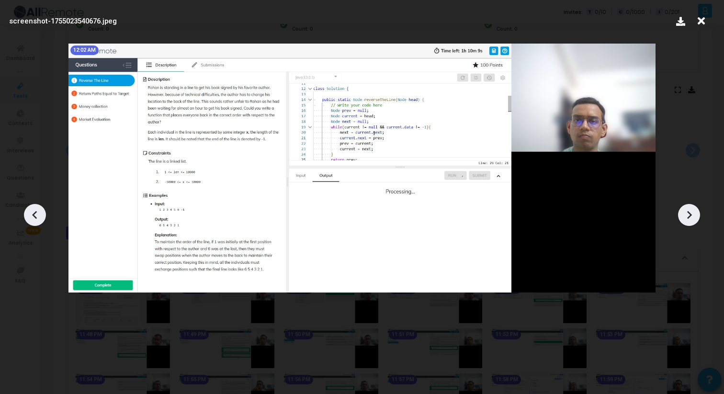
click at [38, 211] on icon at bounding box center [35, 215] width 14 height 14
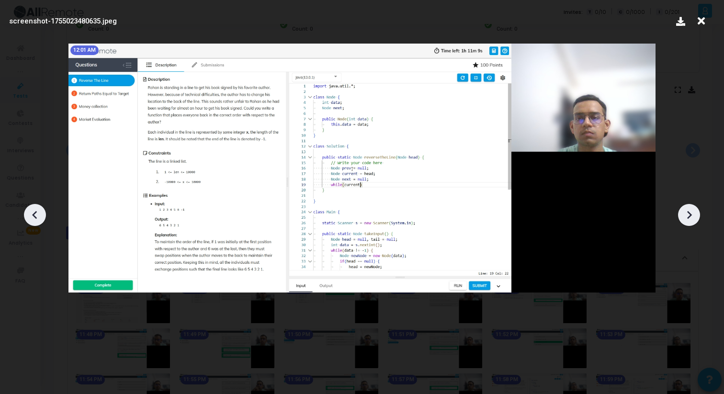
click at [39, 211] on icon at bounding box center [35, 215] width 14 height 14
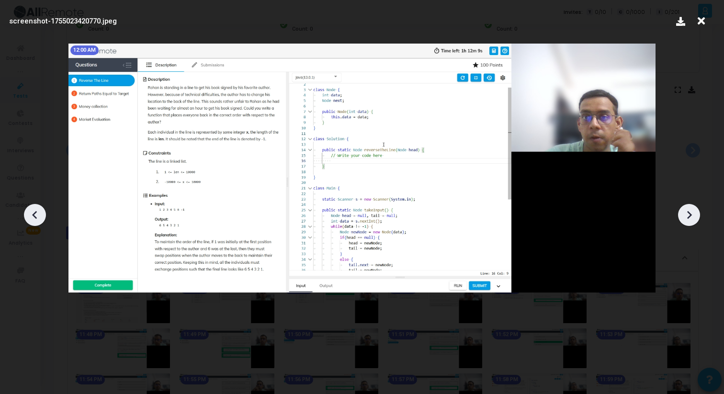
click at [692, 215] on icon at bounding box center [689, 215] width 14 height 14
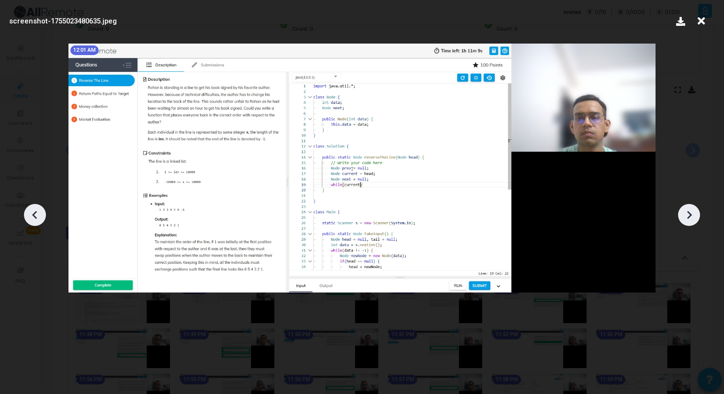
click at [692, 215] on icon at bounding box center [689, 215] width 14 height 14
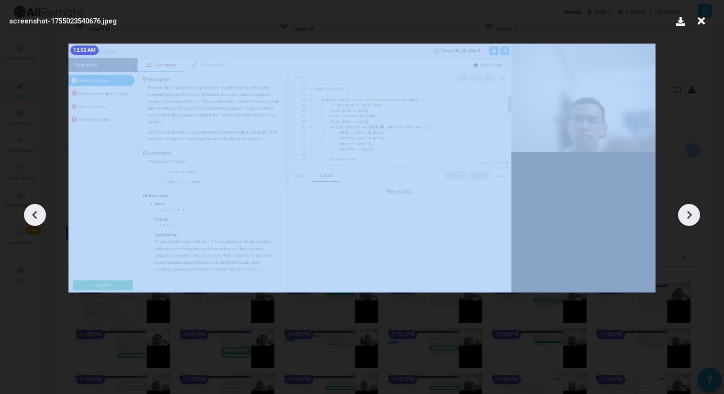
click at [692, 215] on icon at bounding box center [689, 215] width 14 height 14
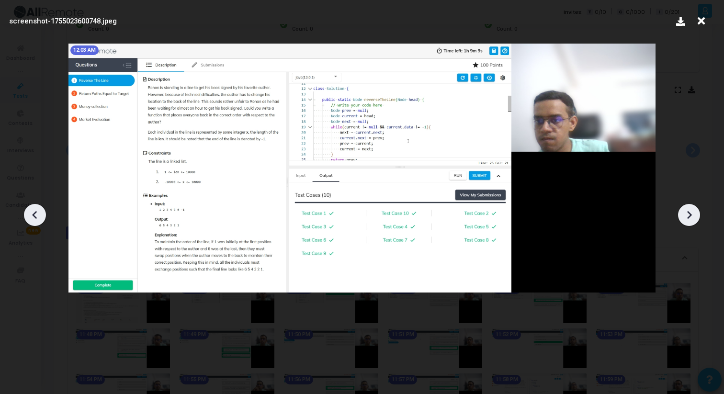
click at [692, 215] on icon at bounding box center [689, 215] width 14 height 14
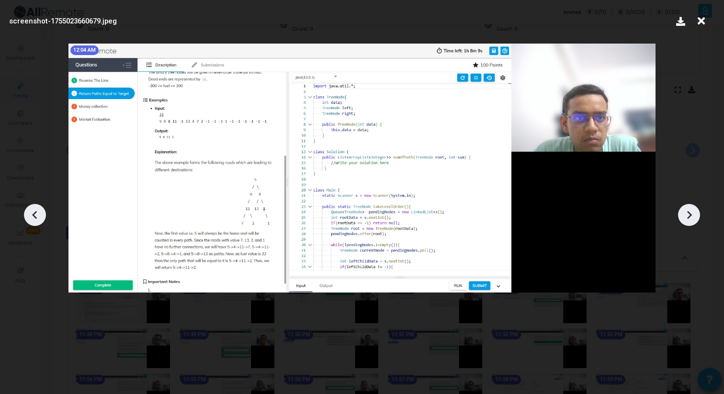
click at [692, 215] on icon at bounding box center [689, 215] width 14 height 14
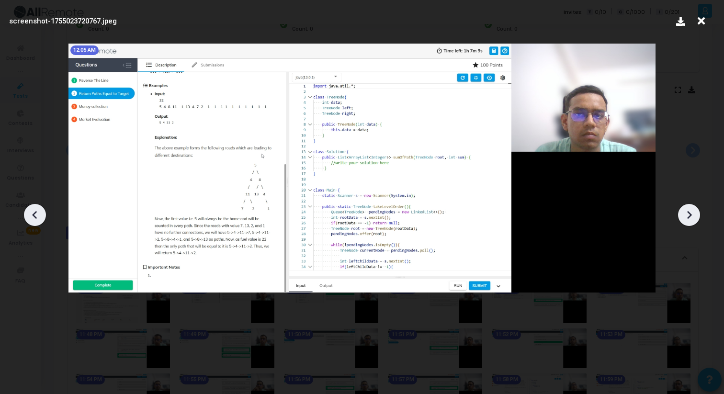
click at [692, 215] on icon at bounding box center [689, 215] width 14 height 14
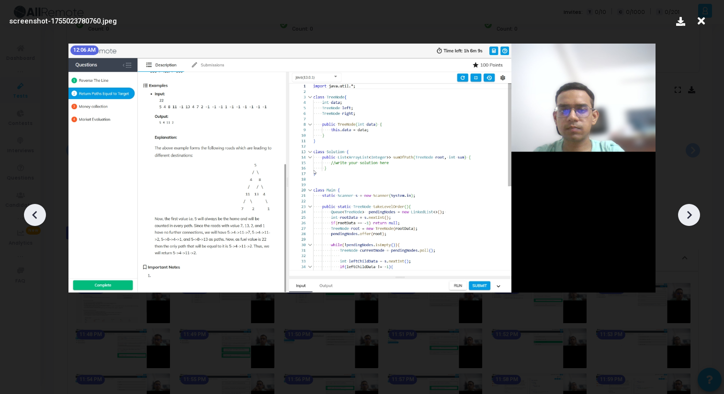
click at [692, 215] on icon at bounding box center [689, 215] width 14 height 14
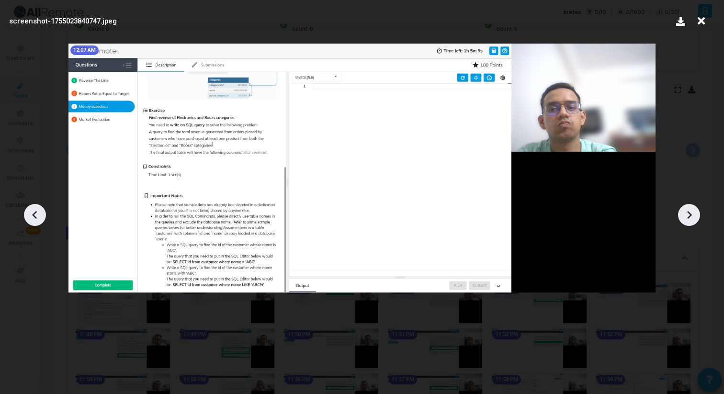
click at [692, 215] on icon at bounding box center [689, 215] width 14 height 14
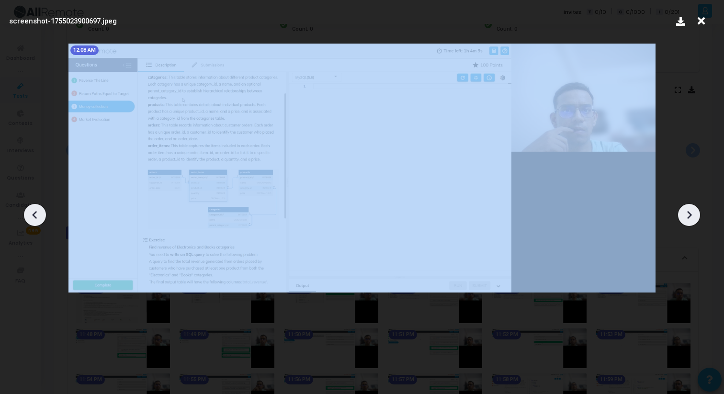
click at [692, 215] on icon at bounding box center [689, 215] width 14 height 14
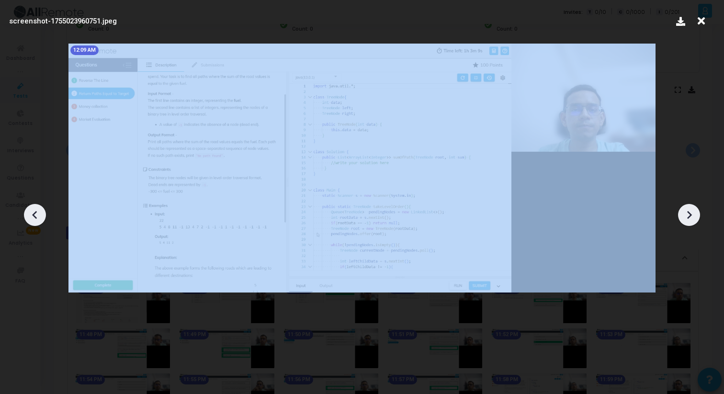
click at [692, 215] on icon at bounding box center [689, 215] width 14 height 14
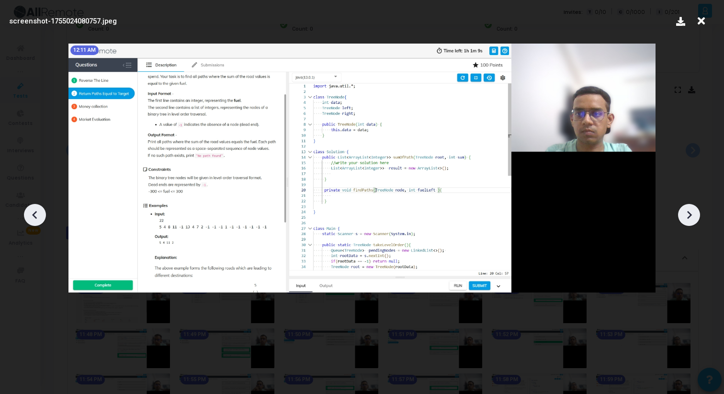
click at [692, 215] on icon at bounding box center [689, 215] width 14 height 14
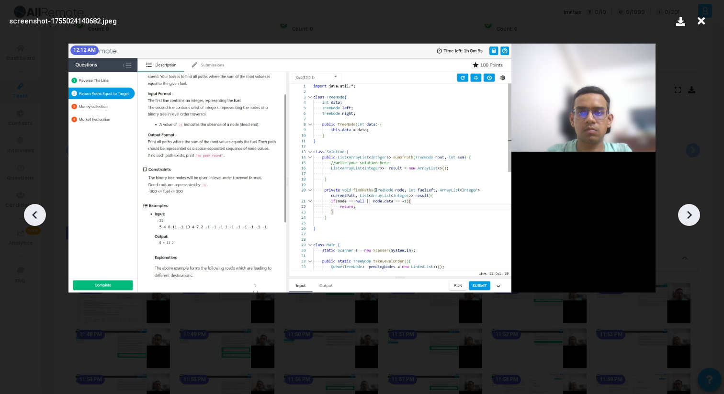
click at [692, 215] on icon at bounding box center [689, 215] width 14 height 14
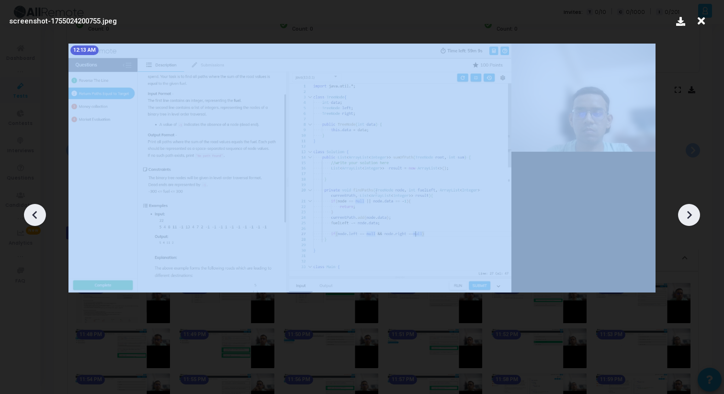
click at [692, 215] on icon at bounding box center [689, 215] width 14 height 14
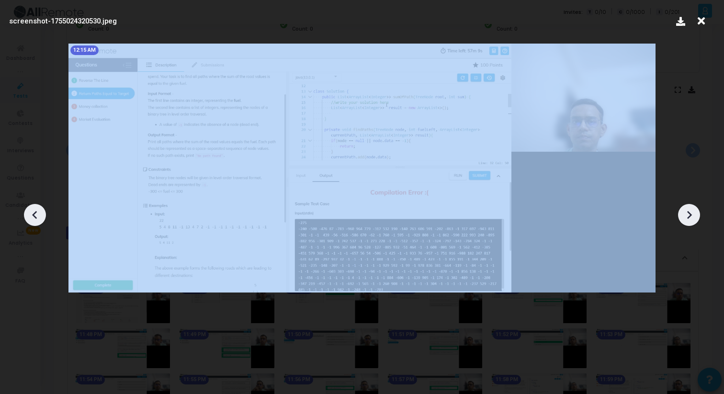
click at [692, 215] on icon at bounding box center [689, 215] width 14 height 14
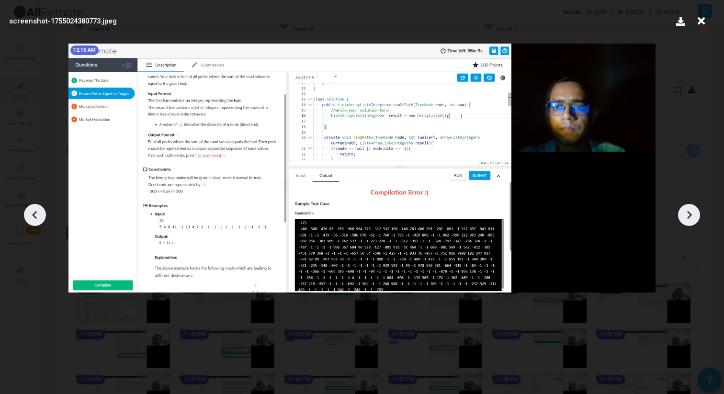
click at [692, 215] on icon at bounding box center [689, 215] width 14 height 14
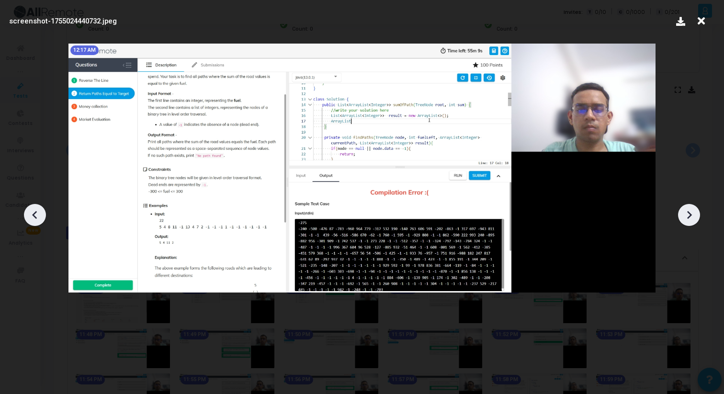
click at [692, 215] on icon at bounding box center [689, 215] width 14 height 14
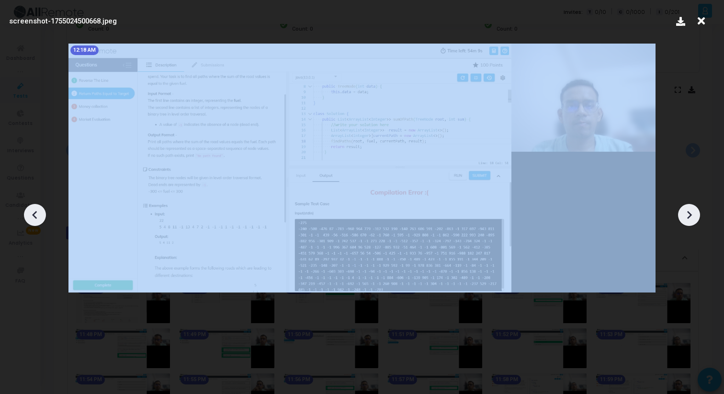
click at [692, 215] on icon at bounding box center [689, 215] width 14 height 14
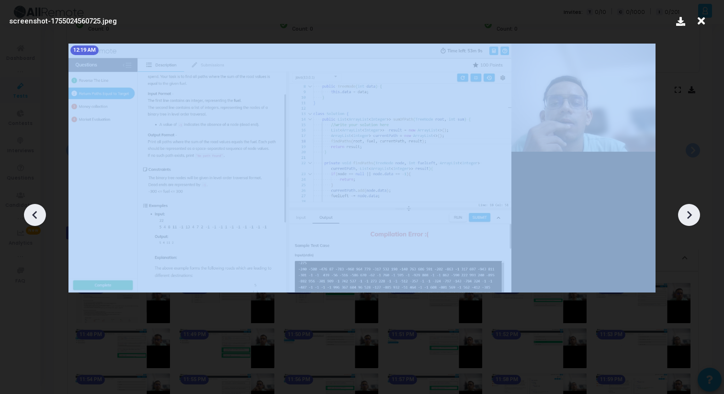
click at [692, 215] on icon at bounding box center [689, 215] width 14 height 14
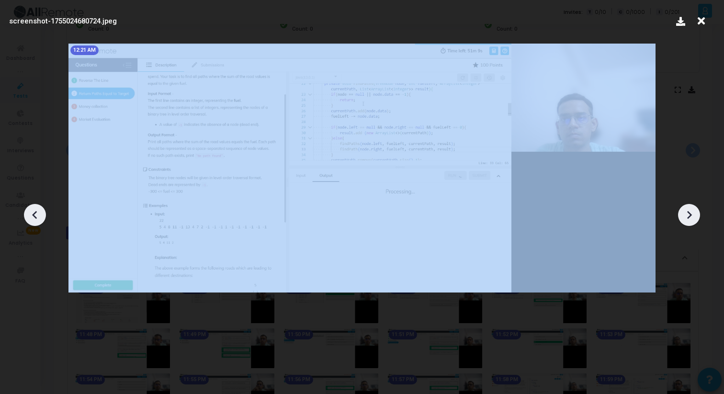
click at [692, 215] on icon at bounding box center [689, 215] width 14 height 14
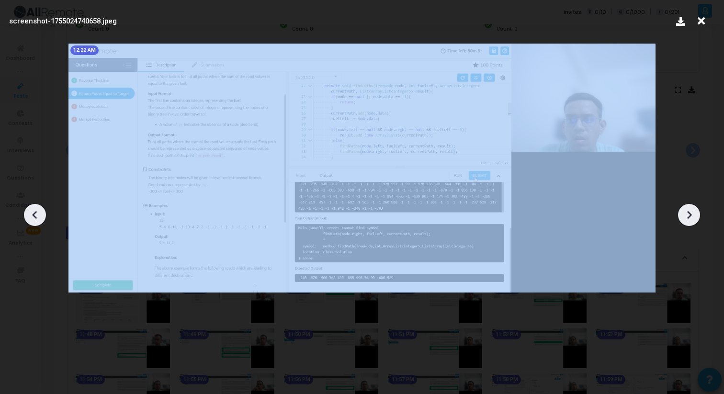
click at [692, 215] on icon at bounding box center [689, 215] width 14 height 14
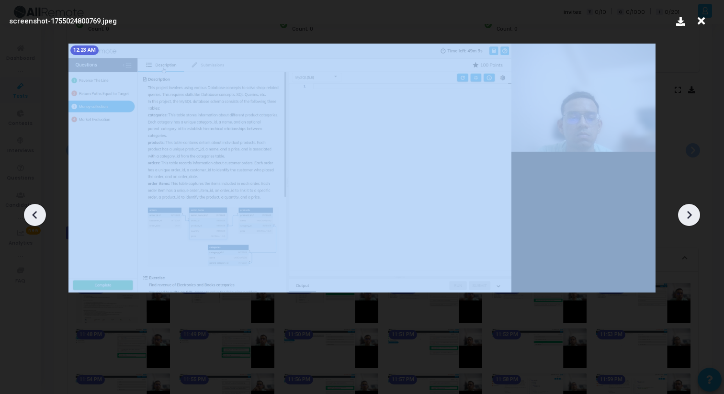
click at [692, 215] on icon at bounding box center [689, 215] width 14 height 14
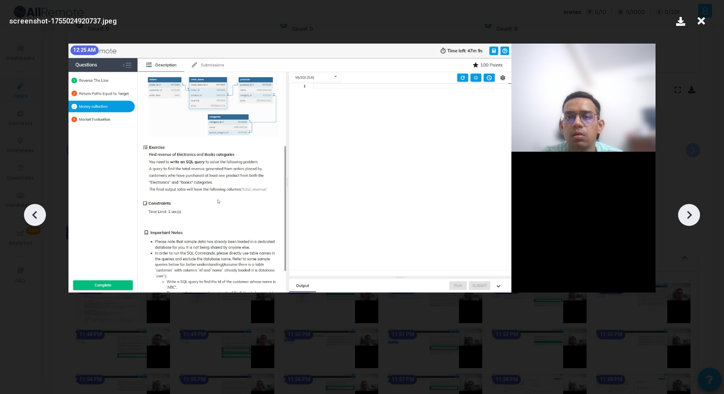
click at [687, 215] on icon at bounding box center [689, 215] width 14 height 14
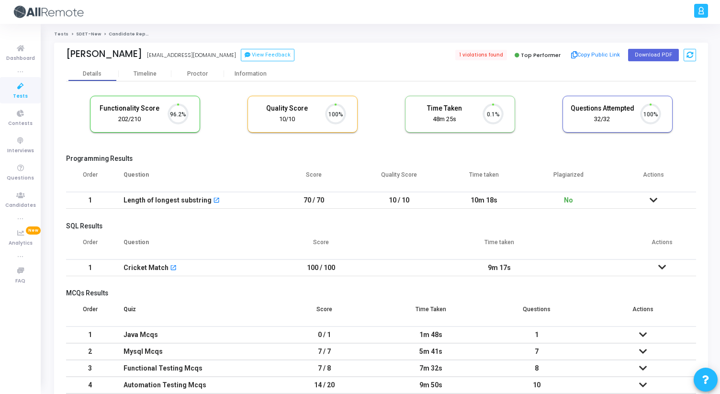
scroll to position [4, 4]
click at [191, 74] on div "Proctor" at bounding box center [197, 73] width 53 height 7
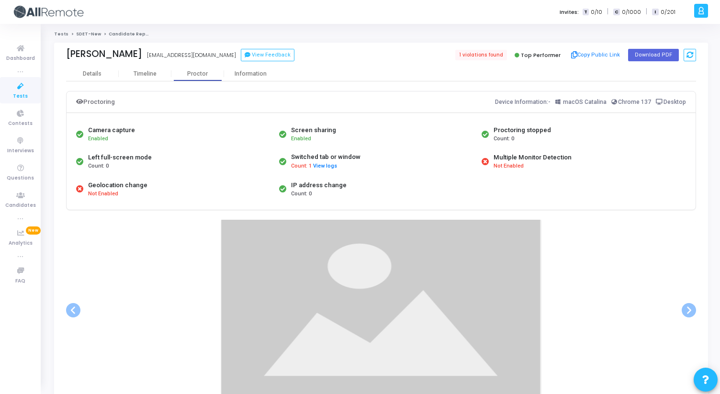
drag, startPoint x: 292, startPoint y: 130, endPoint x: 314, endPoint y: 195, distance: 68.8
click at [315, 195] on div "Camera capture Enabled Screen sharing Enabled Proctoring stopped Count: 0 Left …" at bounding box center [381, 162] width 615 height 82
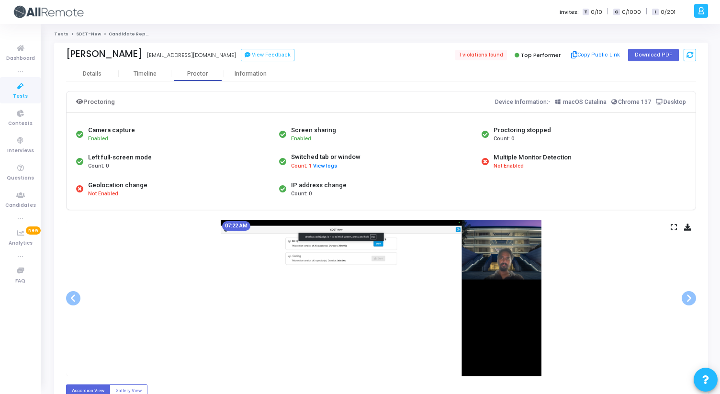
click at [314, 195] on div "Count: 0" at bounding box center [319, 194] width 56 height 8
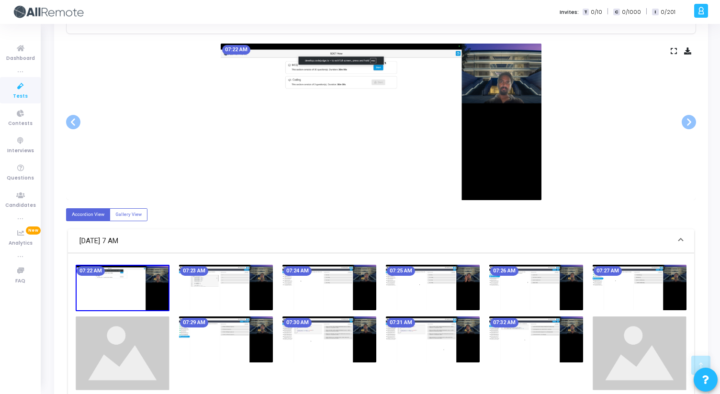
scroll to position [179, 0]
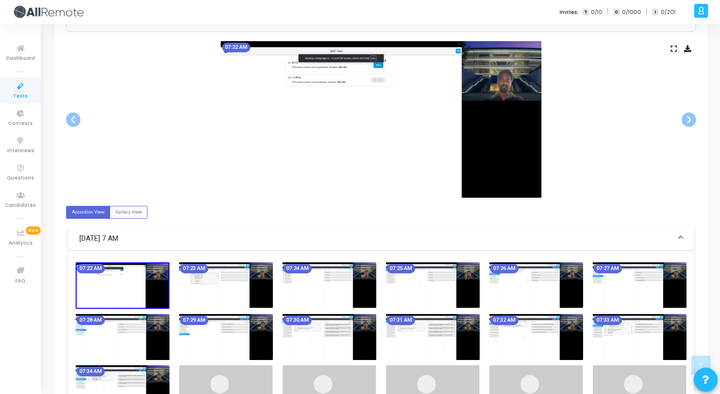
click at [673, 48] on icon at bounding box center [674, 48] width 6 height 5
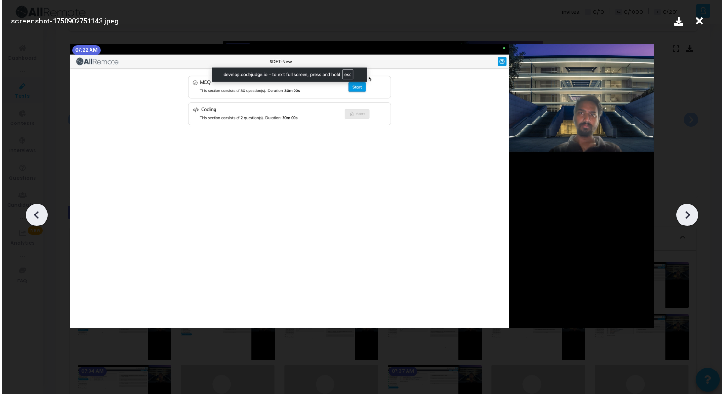
scroll to position [0, 0]
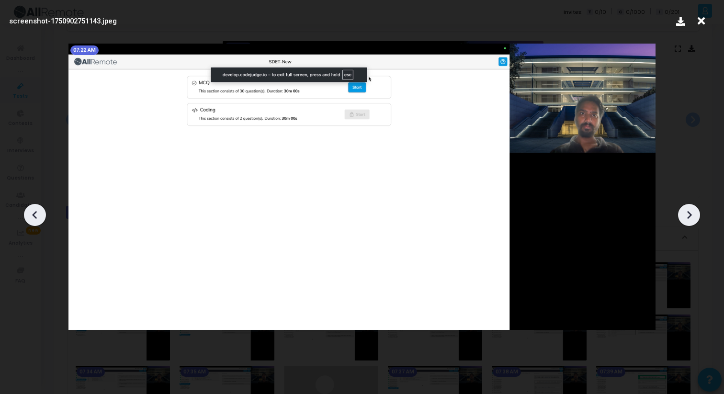
click at [691, 214] on icon at bounding box center [689, 215] width 14 height 14
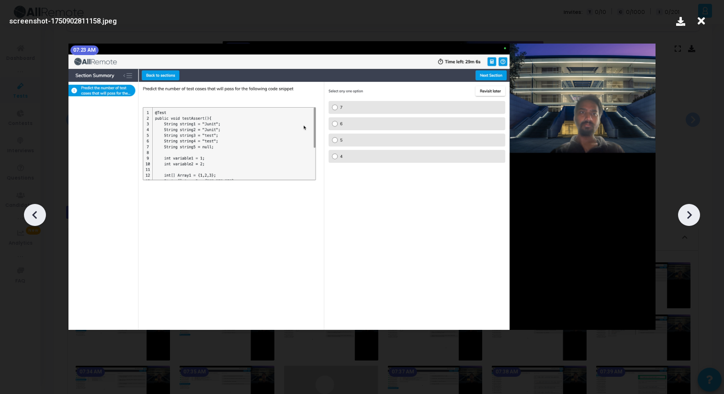
click at [691, 214] on icon at bounding box center [689, 215] width 14 height 14
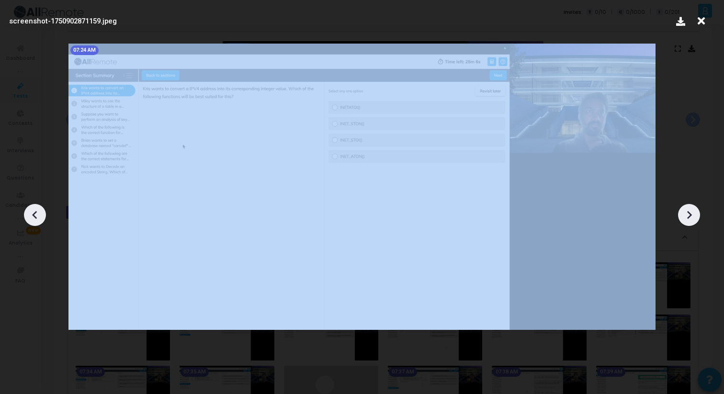
click at [691, 214] on icon at bounding box center [689, 215] width 14 height 14
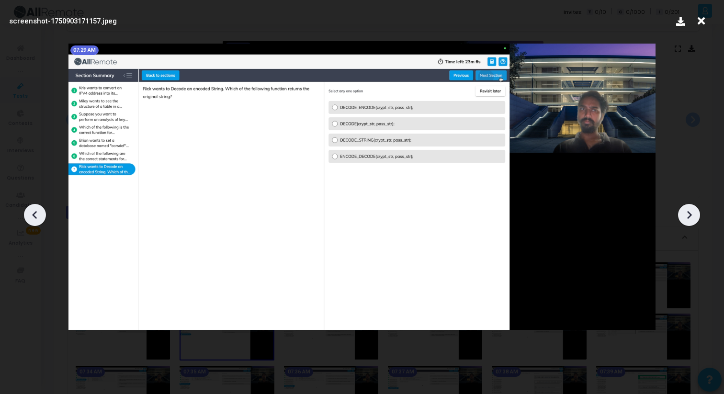
click at [691, 214] on icon at bounding box center [689, 215] width 14 height 14
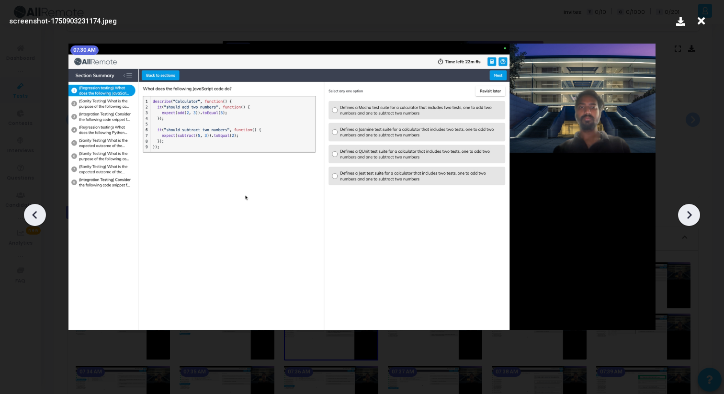
click at [691, 214] on icon at bounding box center [689, 215] width 14 height 14
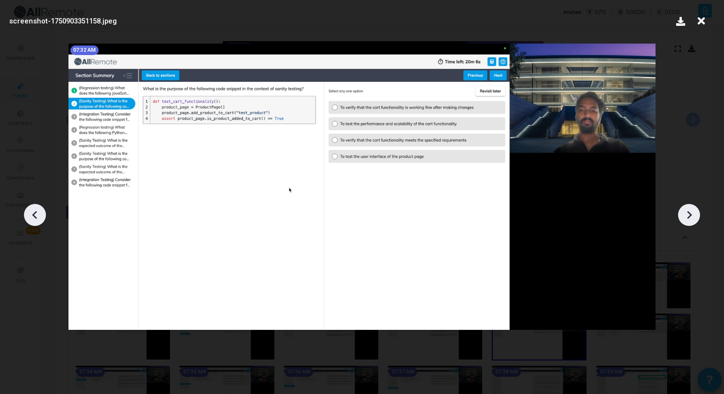
click at [691, 214] on icon at bounding box center [689, 215] width 14 height 14
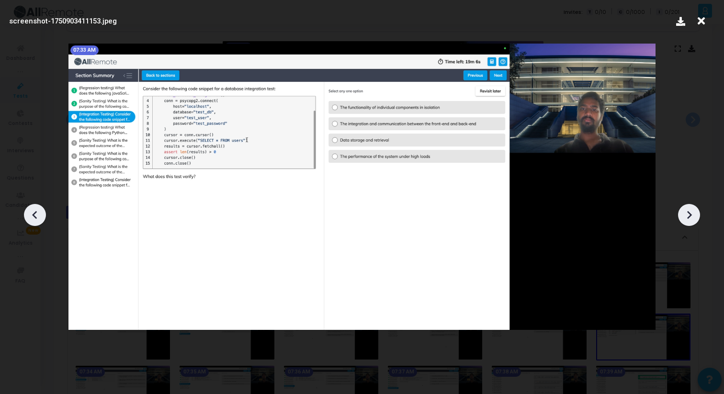
click at [691, 214] on icon at bounding box center [689, 215] width 14 height 14
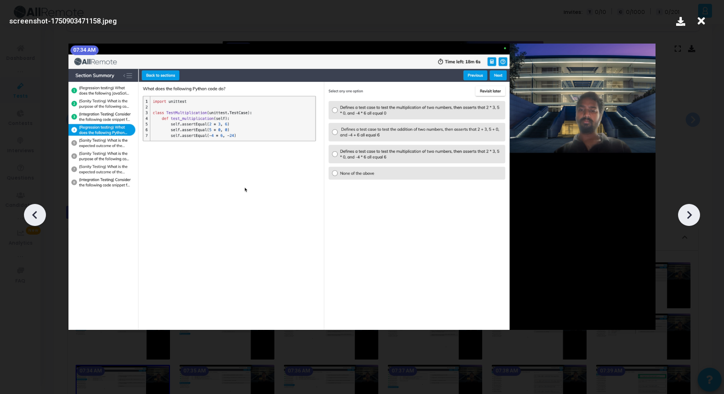
click at [691, 214] on icon at bounding box center [689, 215] width 14 height 14
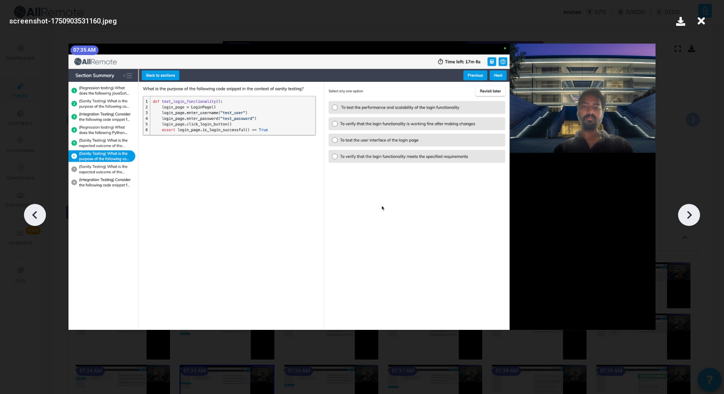
click at [691, 214] on icon at bounding box center [689, 215] width 14 height 14
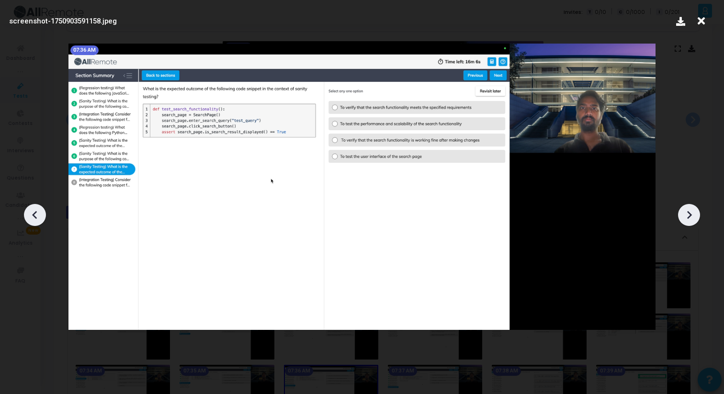
click at [691, 214] on icon at bounding box center [689, 215] width 14 height 14
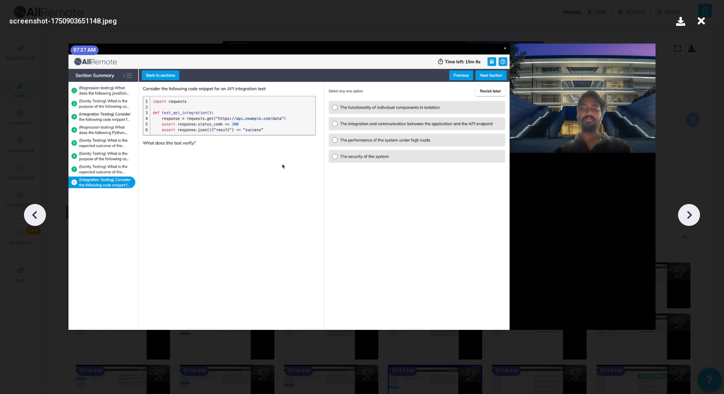
click at [691, 214] on icon at bounding box center [689, 215] width 14 height 14
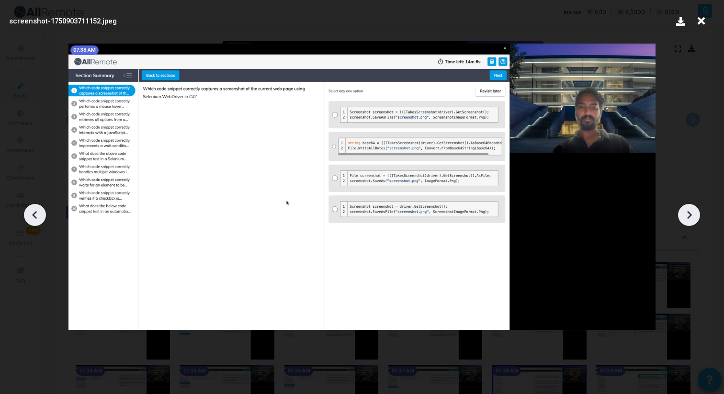
click at [691, 214] on icon at bounding box center [689, 215] width 14 height 14
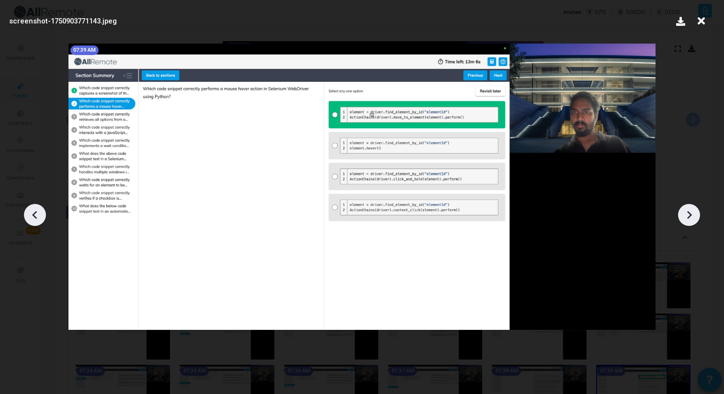
click at [691, 214] on icon at bounding box center [689, 215] width 5 height 8
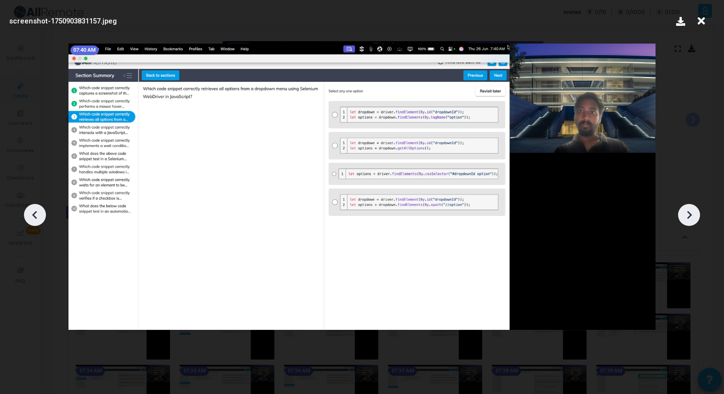
click at [691, 214] on icon at bounding box center [689, 215] width 5 height 8
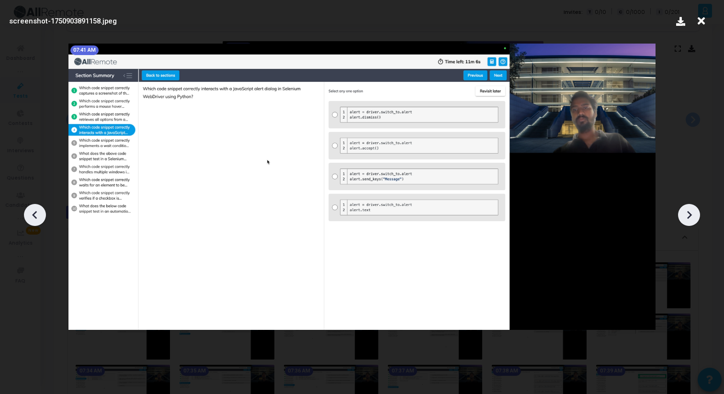
click at [691, 214] on icon at bounding box center [689, 215] width 5 height 8
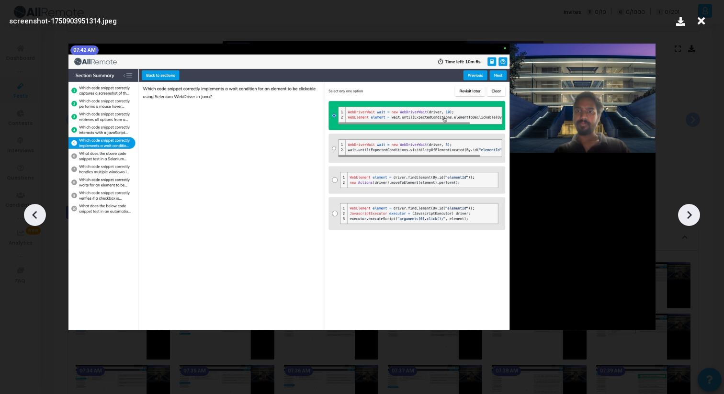
click at [691, 214] on icon at bounding box center [689, 215] width 5 height 8
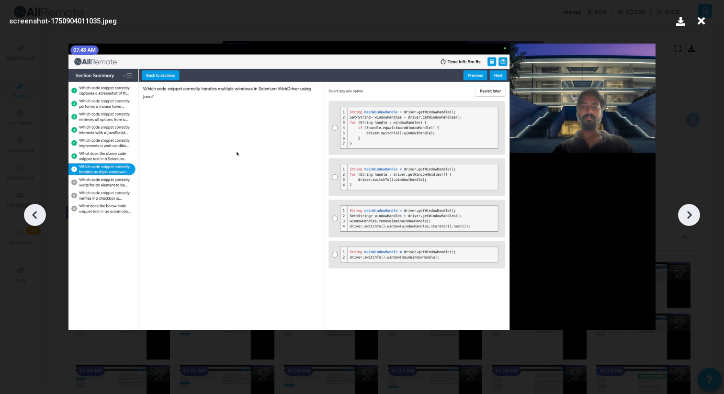
click at [691, 214] on icon at bounding box center [689, 215] width 5 height 8
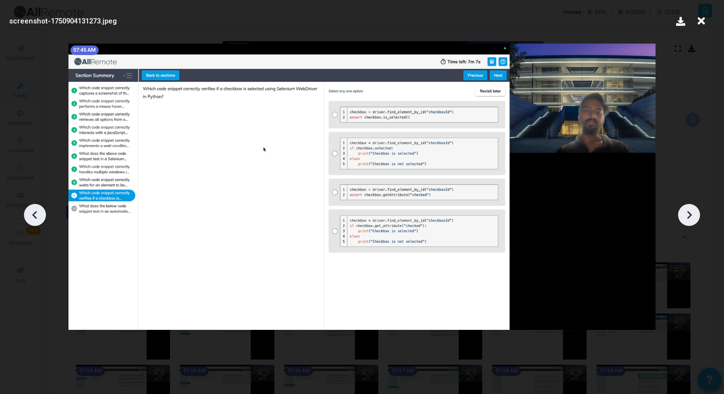
click at [691, 214] on icon at bounding box center [689, 215] width 5 height 8
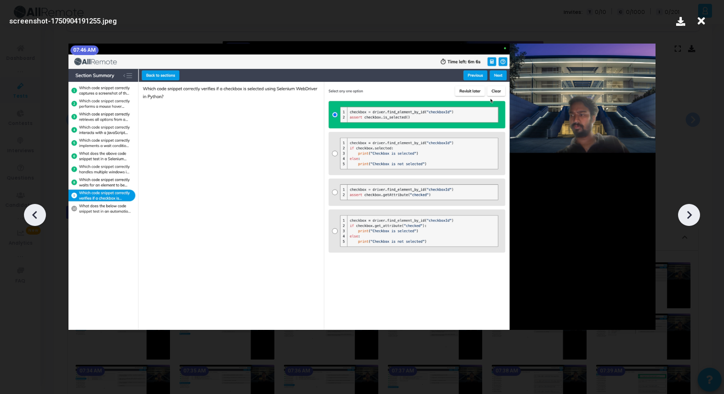
click at [691, 214] on icon at bounding box center [689, 215] width 5 height 8
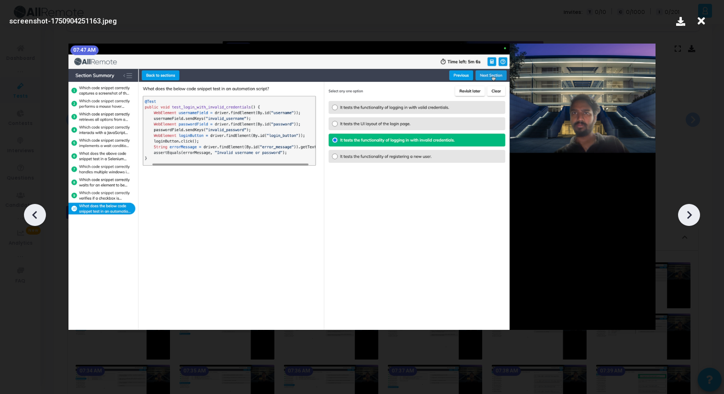
click at [691, 214] on icon at bounding box center [689, 215] width 5 height 8
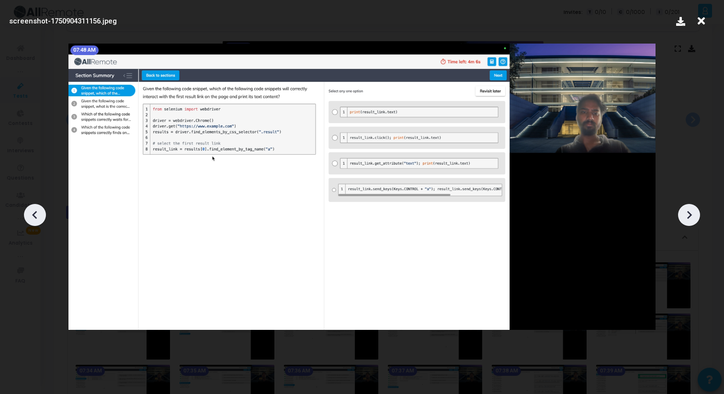
click at [691, 214] on icon at bounding box center [689, 215] width 5 height 8
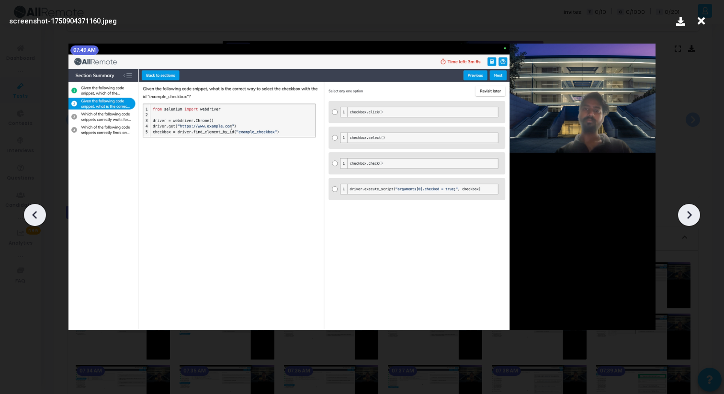
click at [691, 214] on icon at bounding box center [689, 215] width 5 height 8
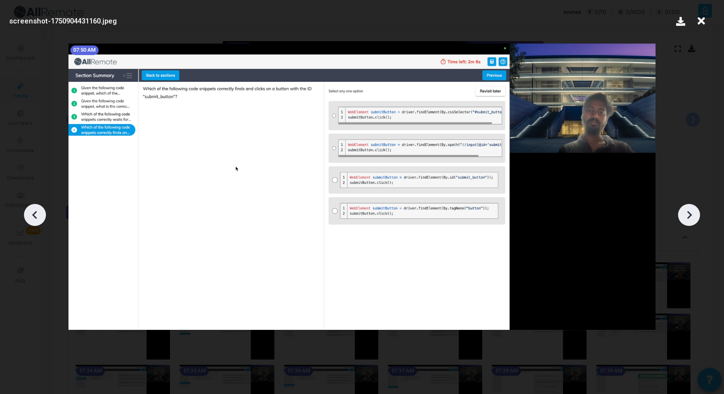
click at [691, 214] on icon at bounding box center [689, 215] width 5 height 8
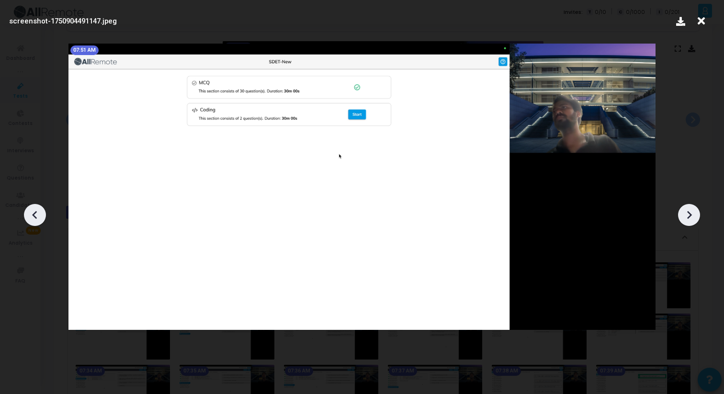
click at [691, 214] on icon at bounding box center [689, 215] width 5 height 8
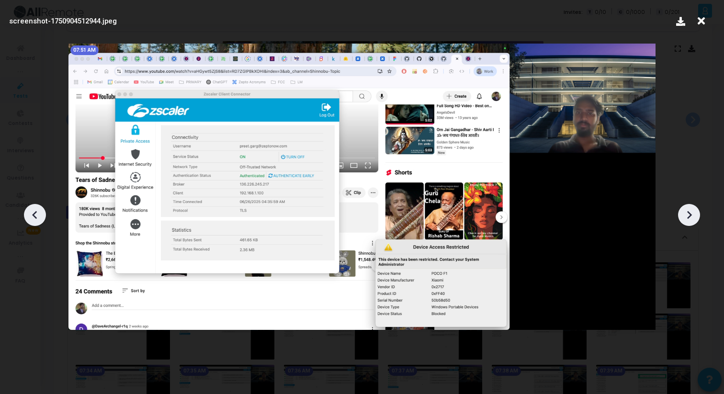
click at [691, 214] on icon at bounding box center [689, 215] width 5 height 8
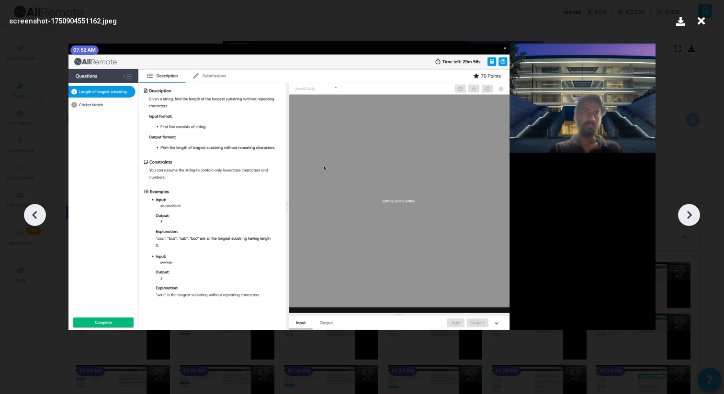
click at [691, 214] on icon at bounding box center [689, 215] width 5 height 8
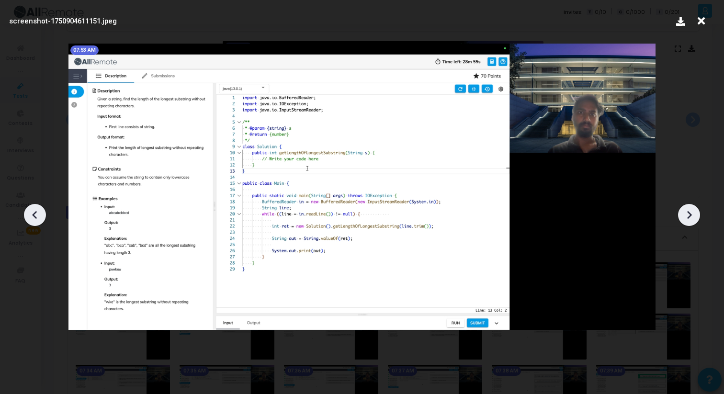
click at [691, 214] on icon at bounding box center [689, 215] width 5 height 8
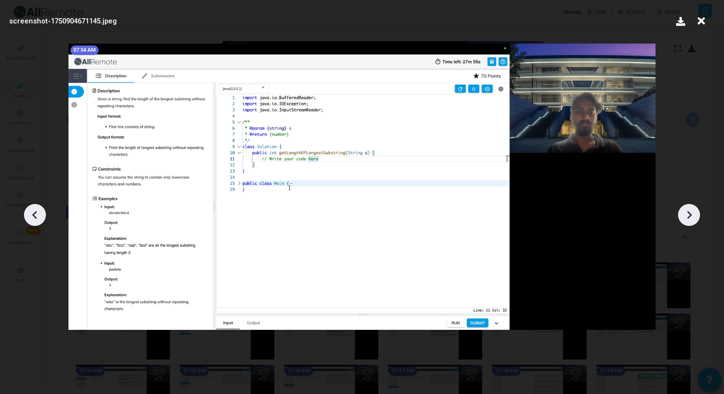
click at [691, 214] on icon at bounding box center [689, 215] width 5 height 8
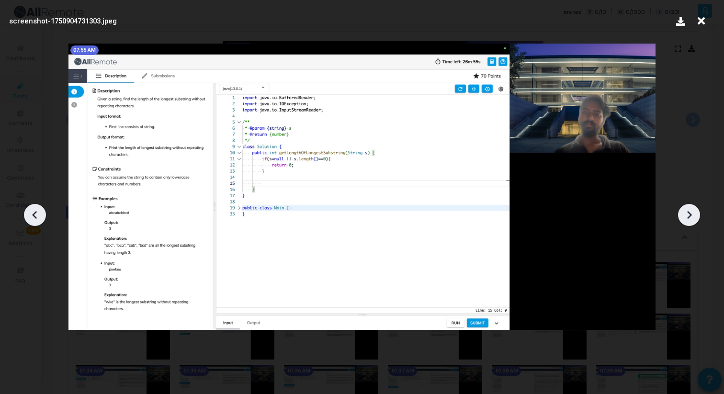
click at [691, 214] on icon at bounding box center [689, 215] width 5 height 8
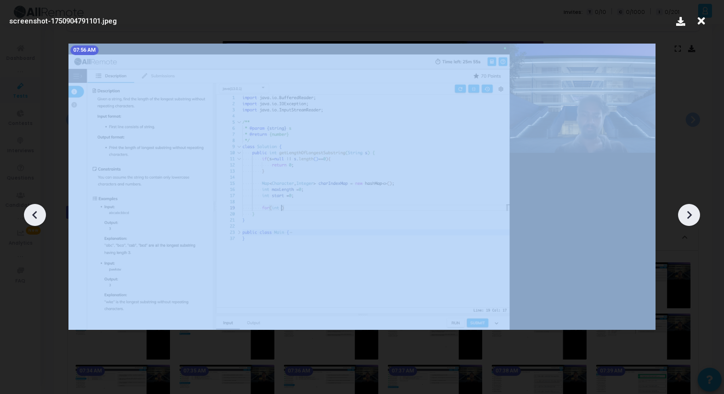
click at [691, 214] on icon at bounding box center [689, 215] width 5 height 8
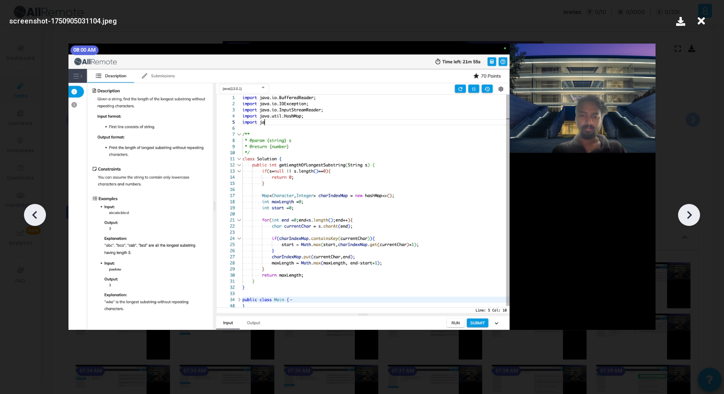
click at [691, 214] on icon at bounding box center [689, 215] width 5 height 8
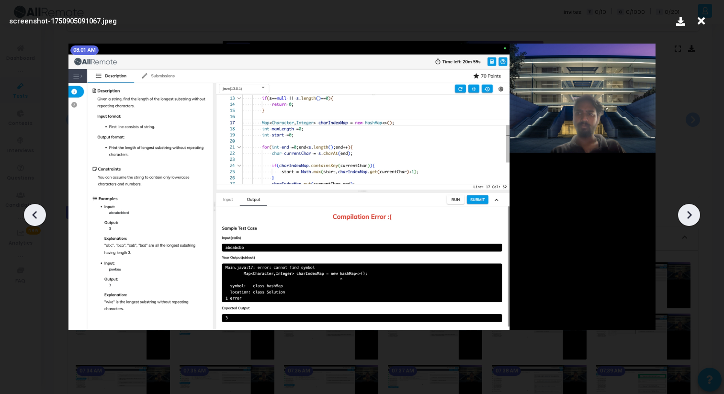
click at [691, 214] on icon at bounding box center [689, 215] width 5 height 8
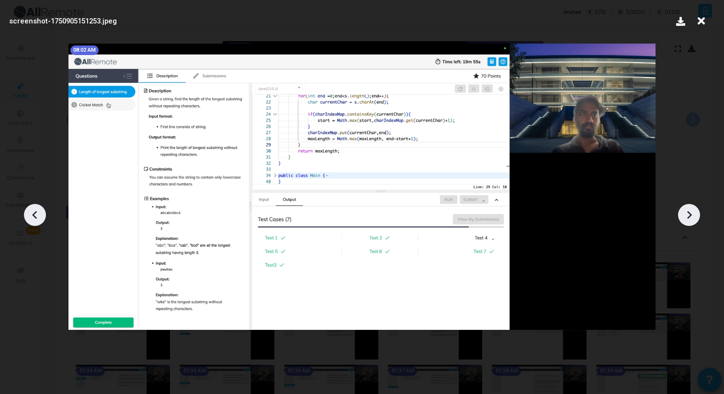
click at [691, 214] on icon at bounding box center [689, 215] width 5 height 8
